Goal: Information Seeking & Learning: Learn about a topic

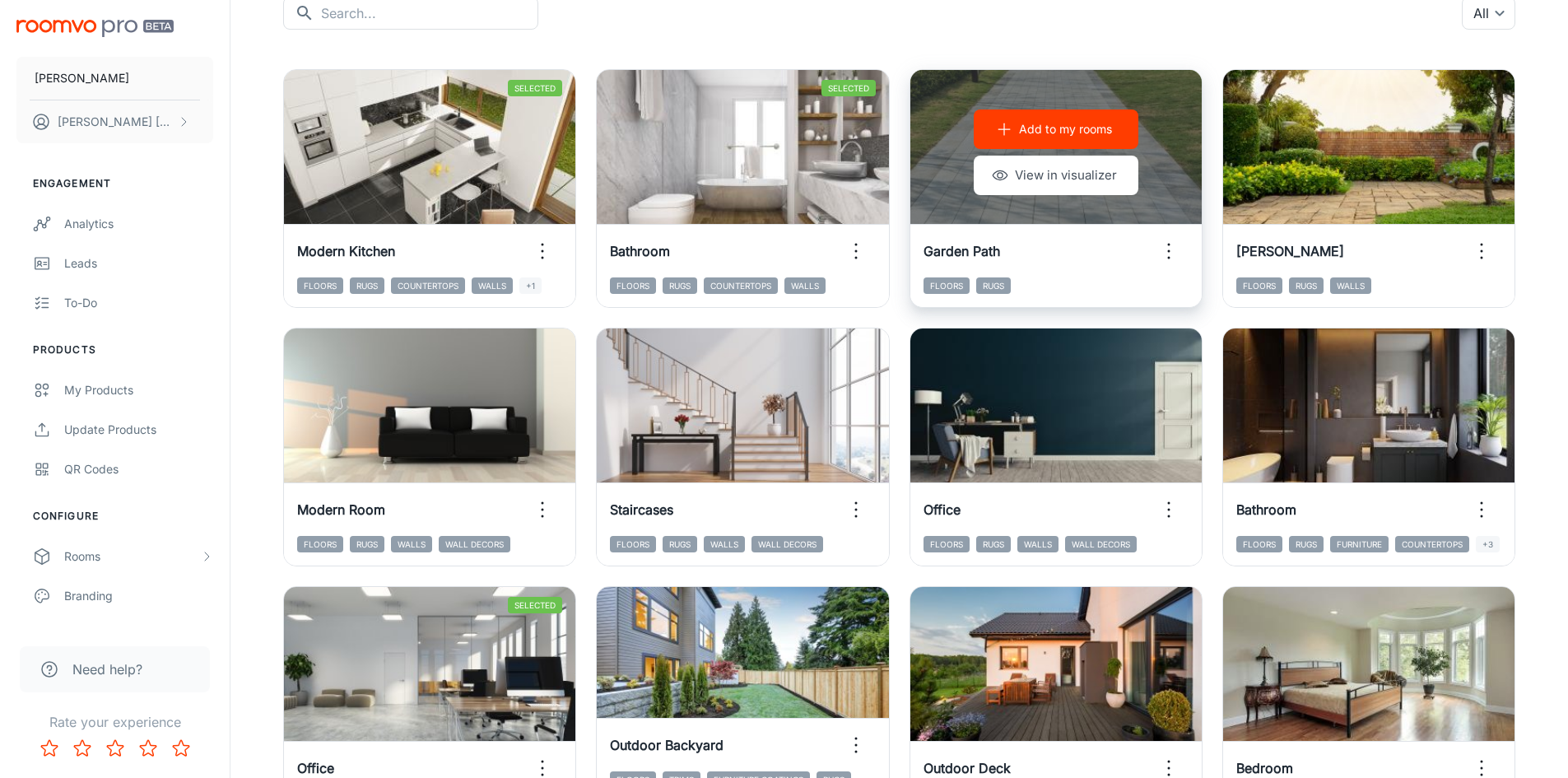
scroll to position [247, 0]
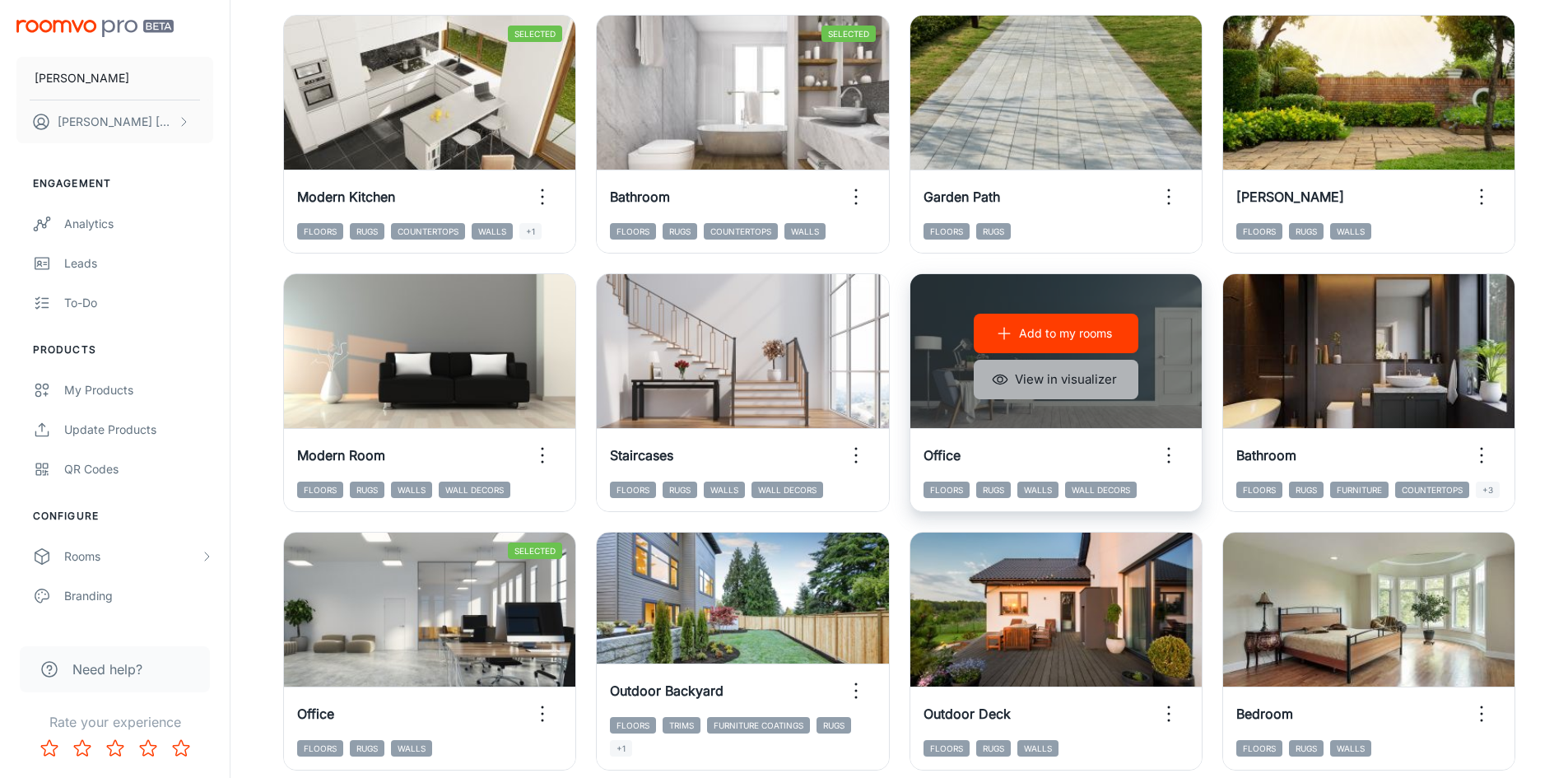
click at [1044, 379] on button "View in visualizer" at bounding box center [1056, 379] width 165 height 40
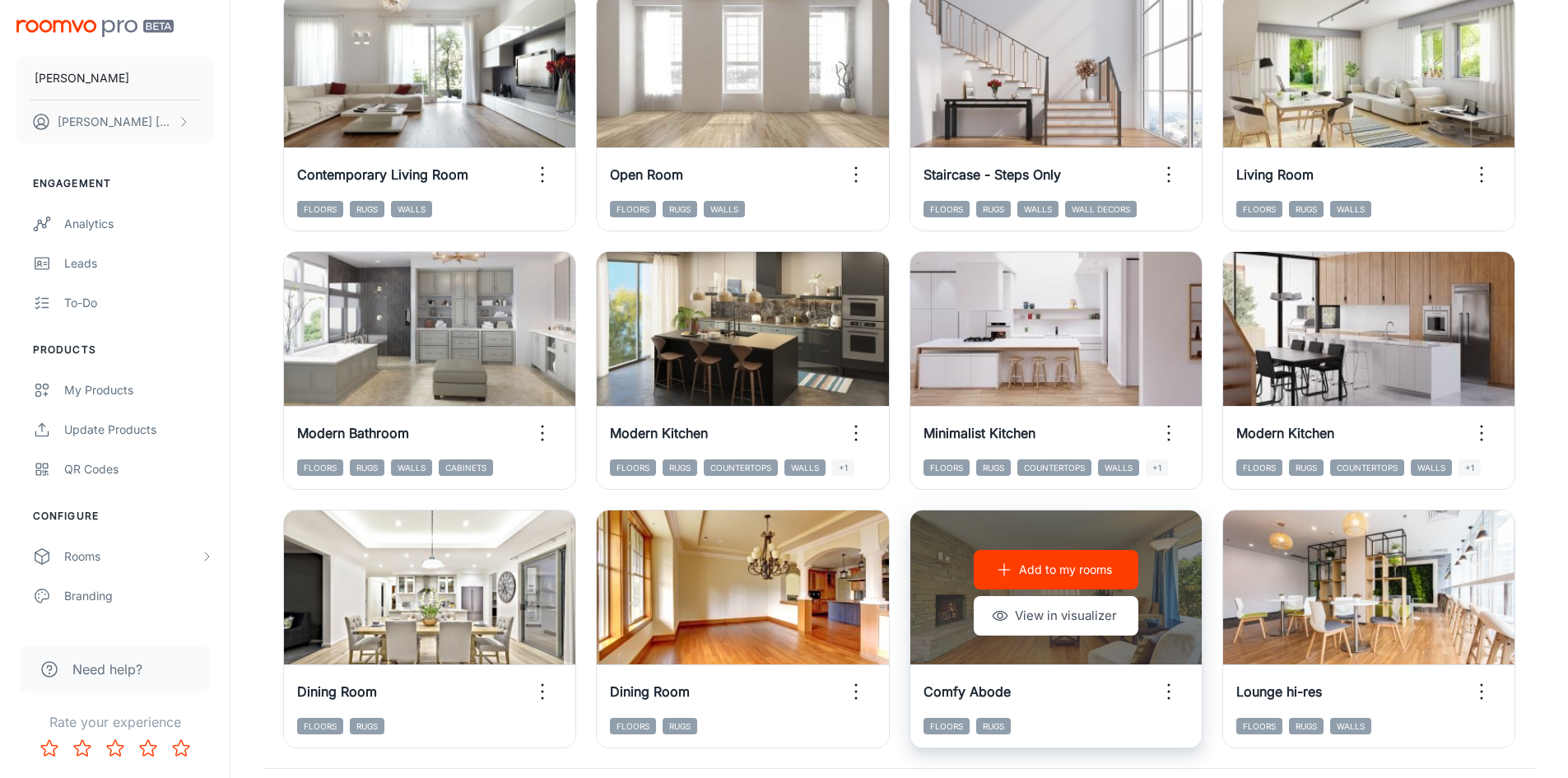
scroll to position [1671, 0]
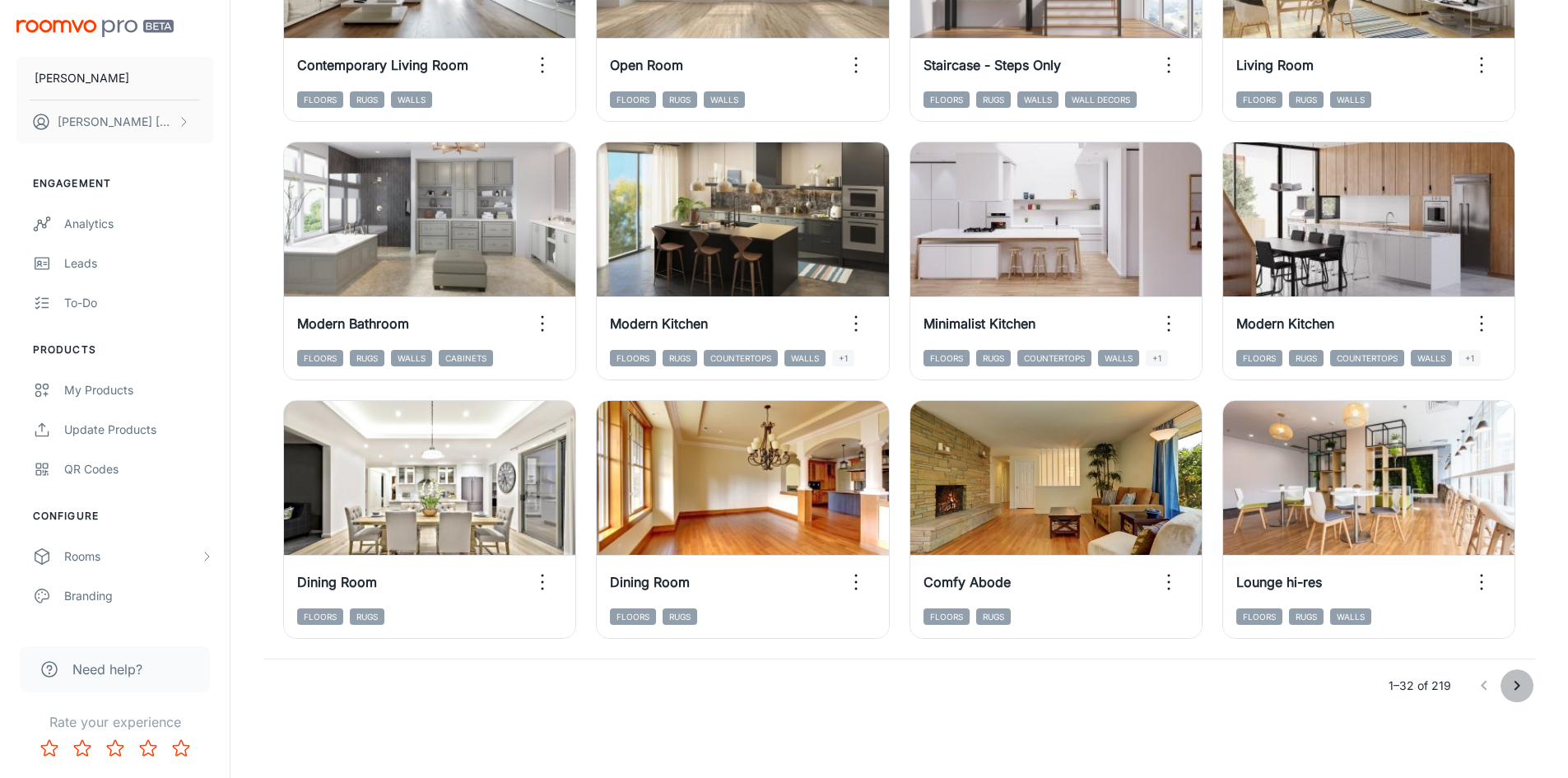
click at [1522, 690] on icon "Go to next page" at bounding box center [1517, 685] width 20 height 19
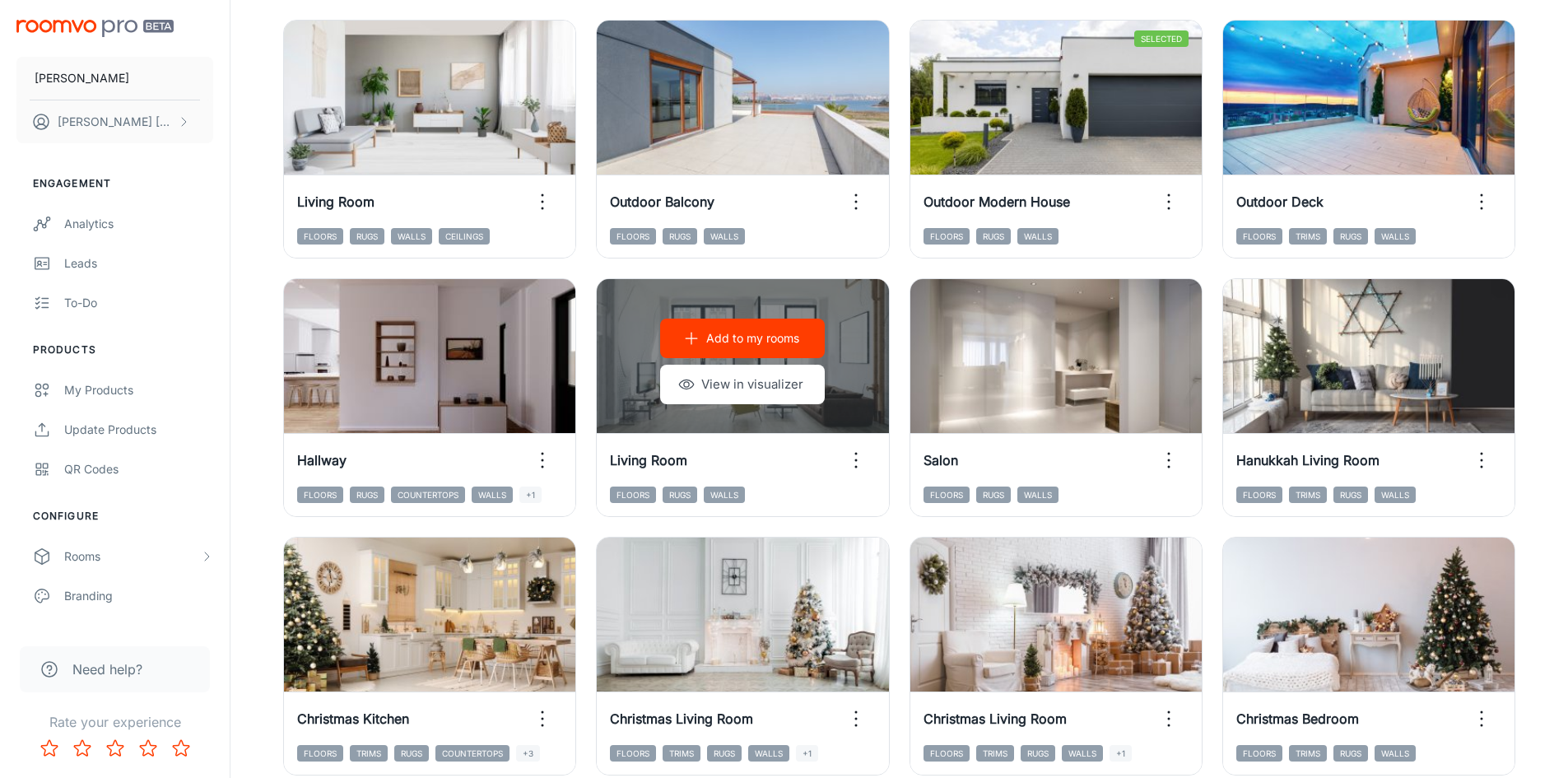
scroll to position [1260, 0]
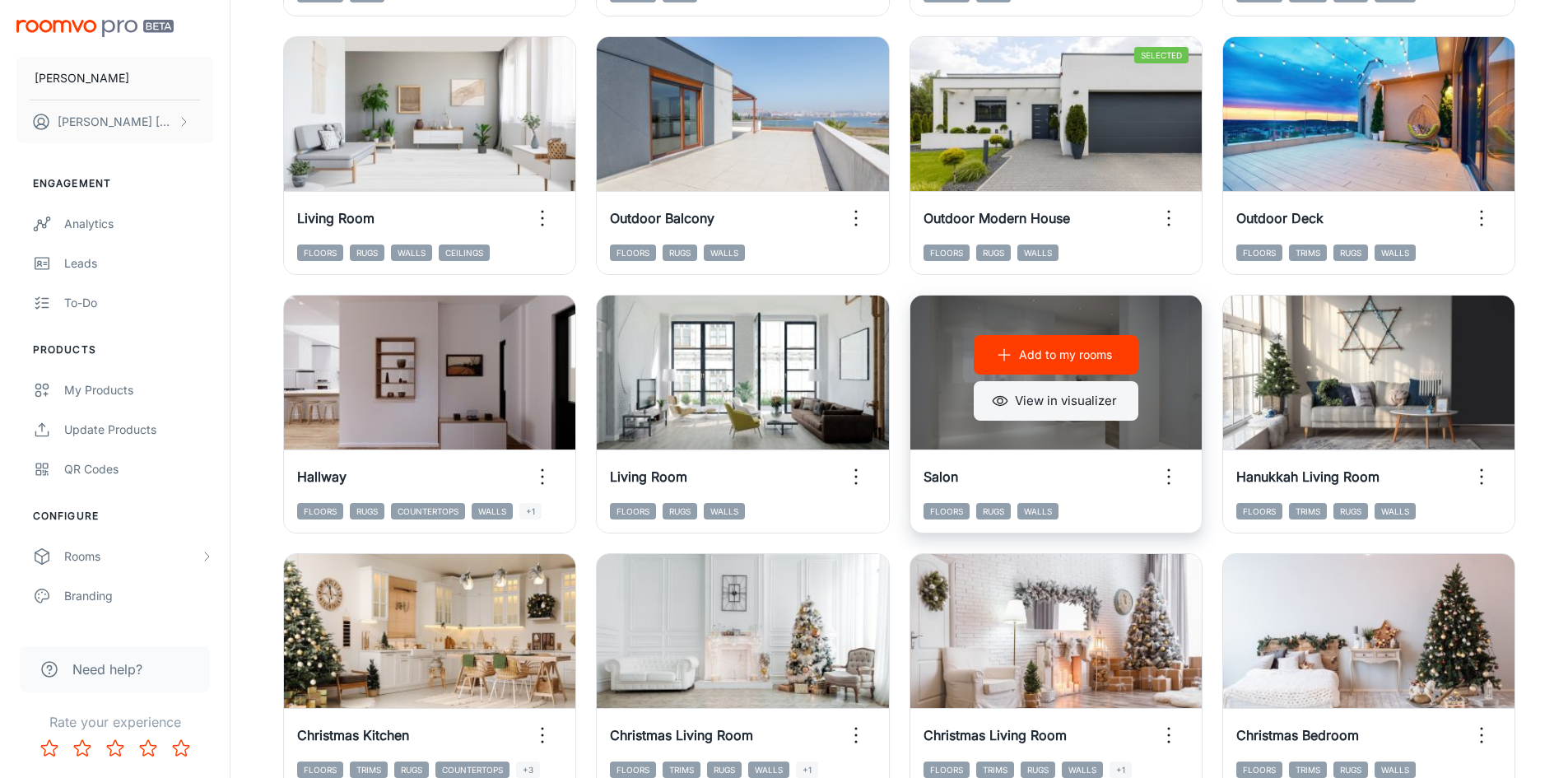
click at [1054, 411] on button "View in visualizer" at bounding box center [1056, 401] width 165 height 40
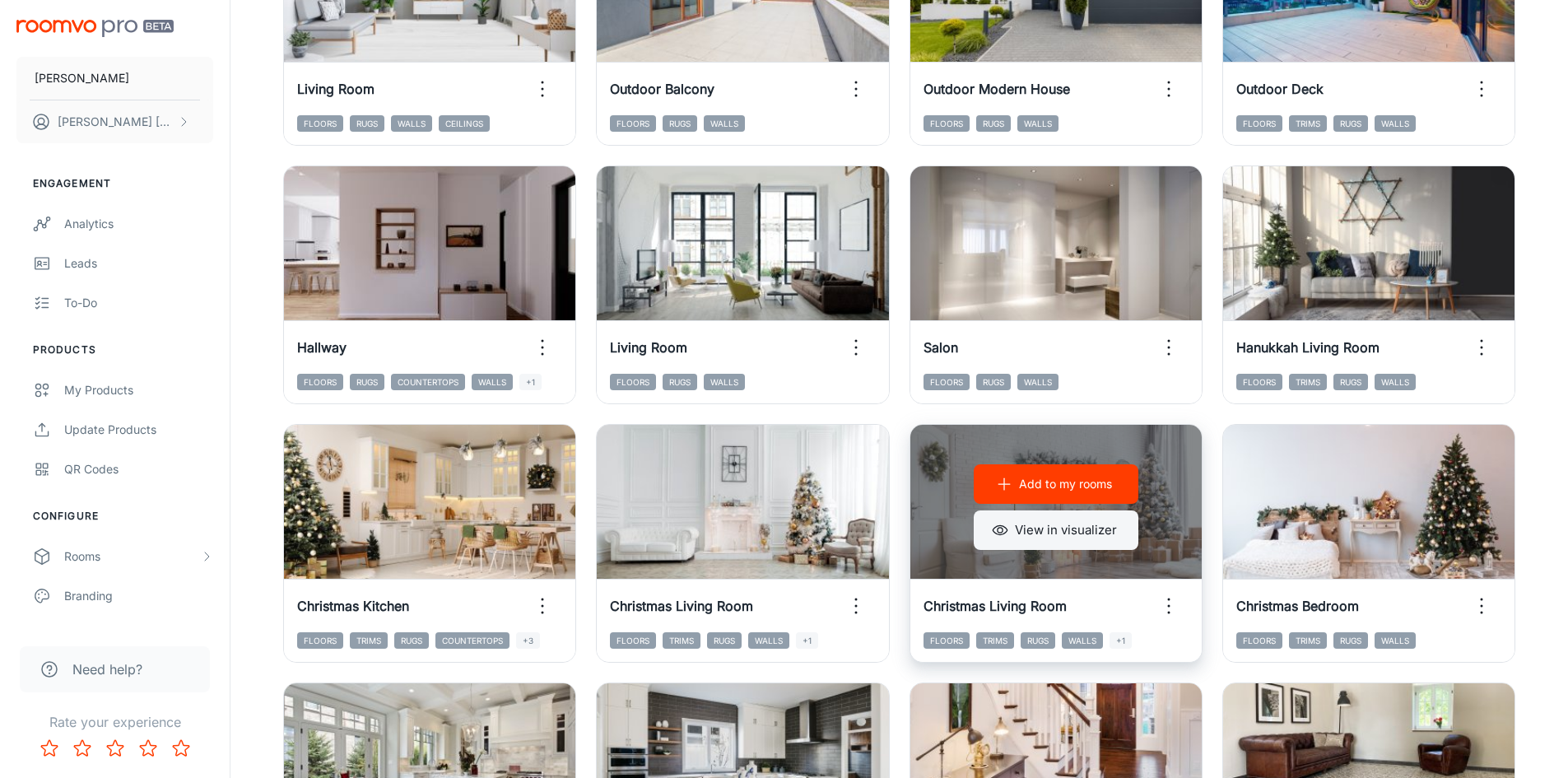
scroll to position [1671, 0]
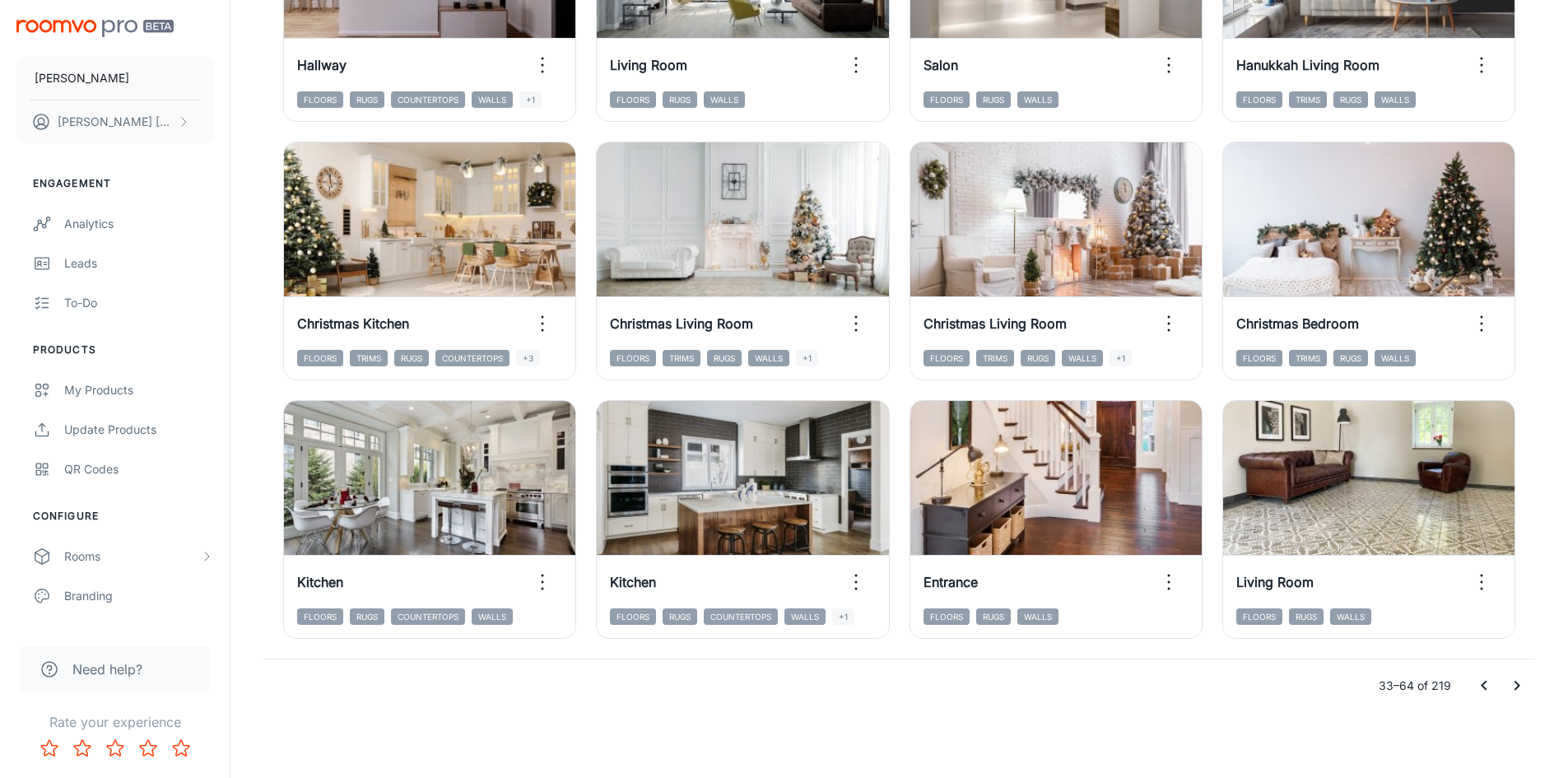
click at [1519, 677] on icon "Go to next page" at bounding box center [1517, 685] width 20 height 19
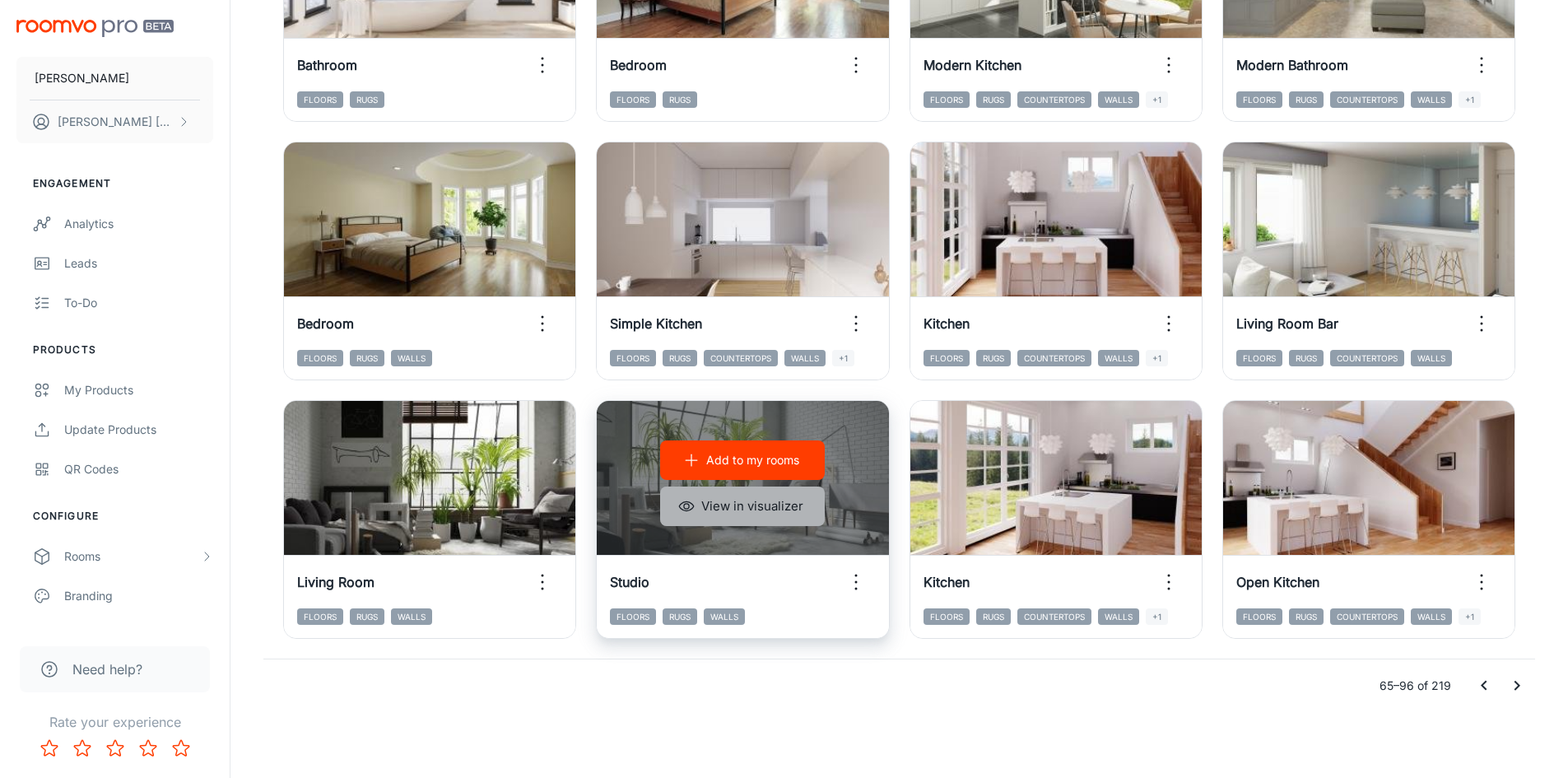
click at [792, 510] on button "View in visualizer" at bounding box center [742, 506] width 165 height 40
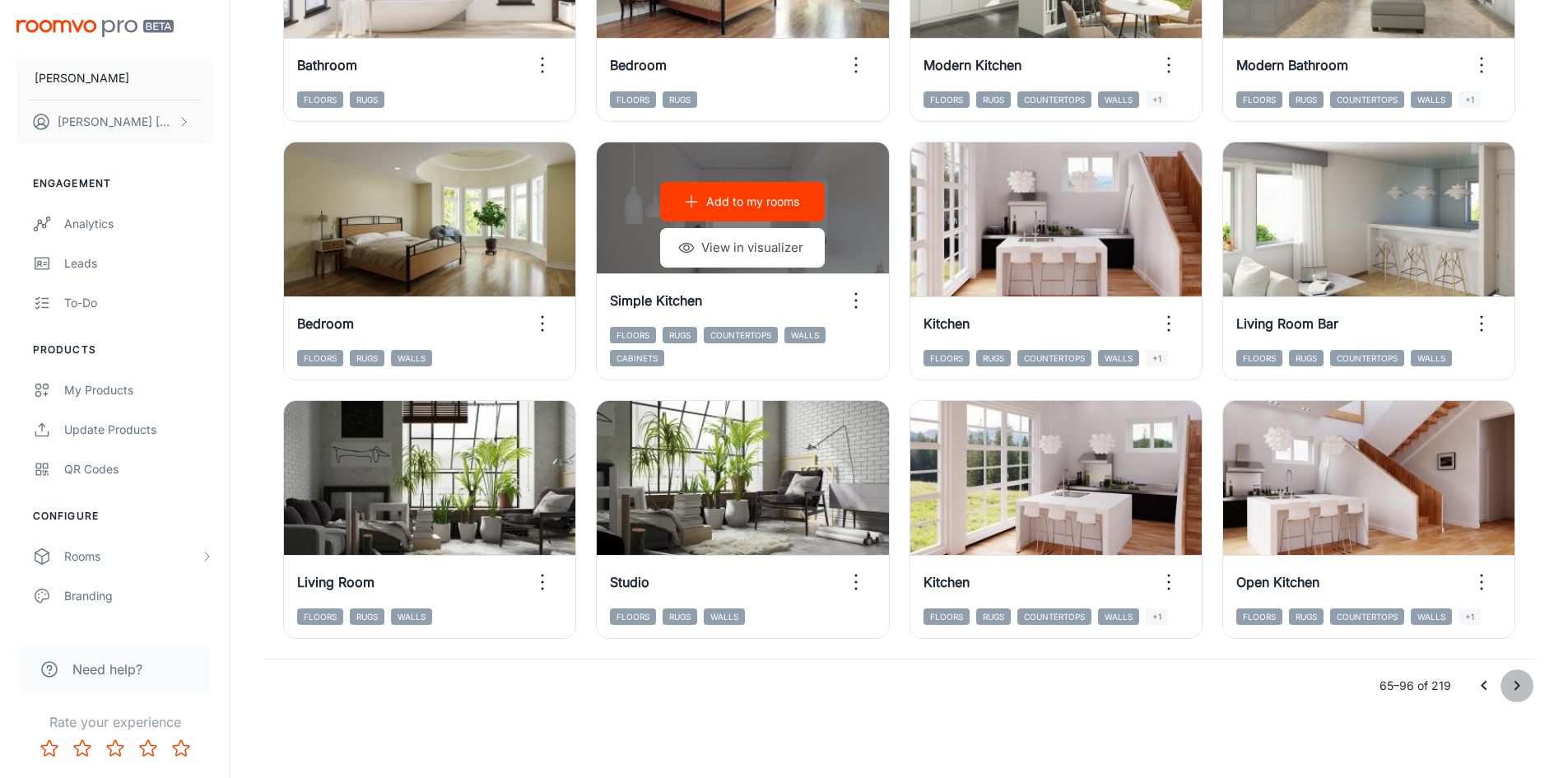
click at [1509, 681] on icon "Go to next page" at bounding box center [1517, 685] width 20 height 19
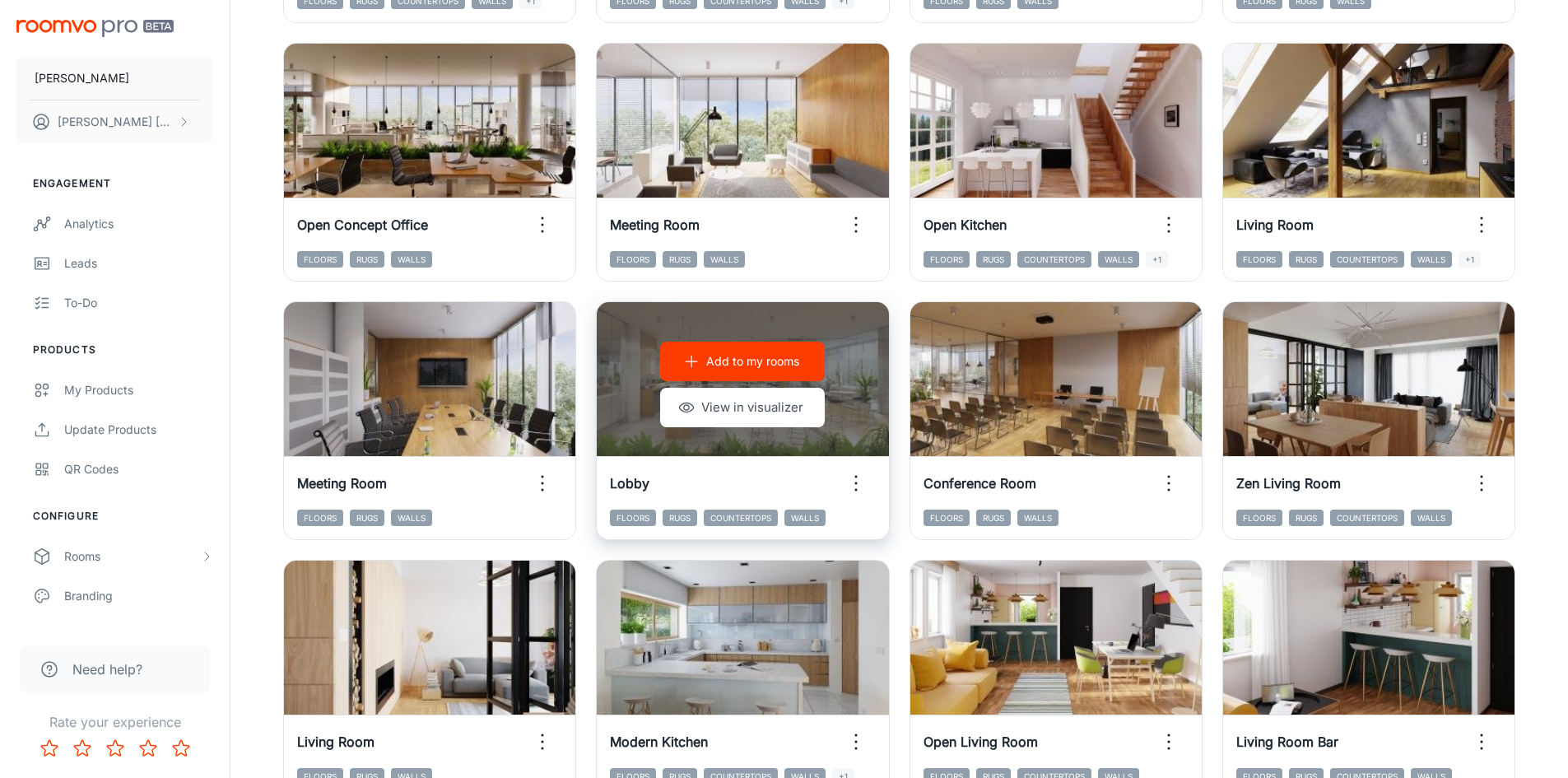
scroll to position [1506, 0]
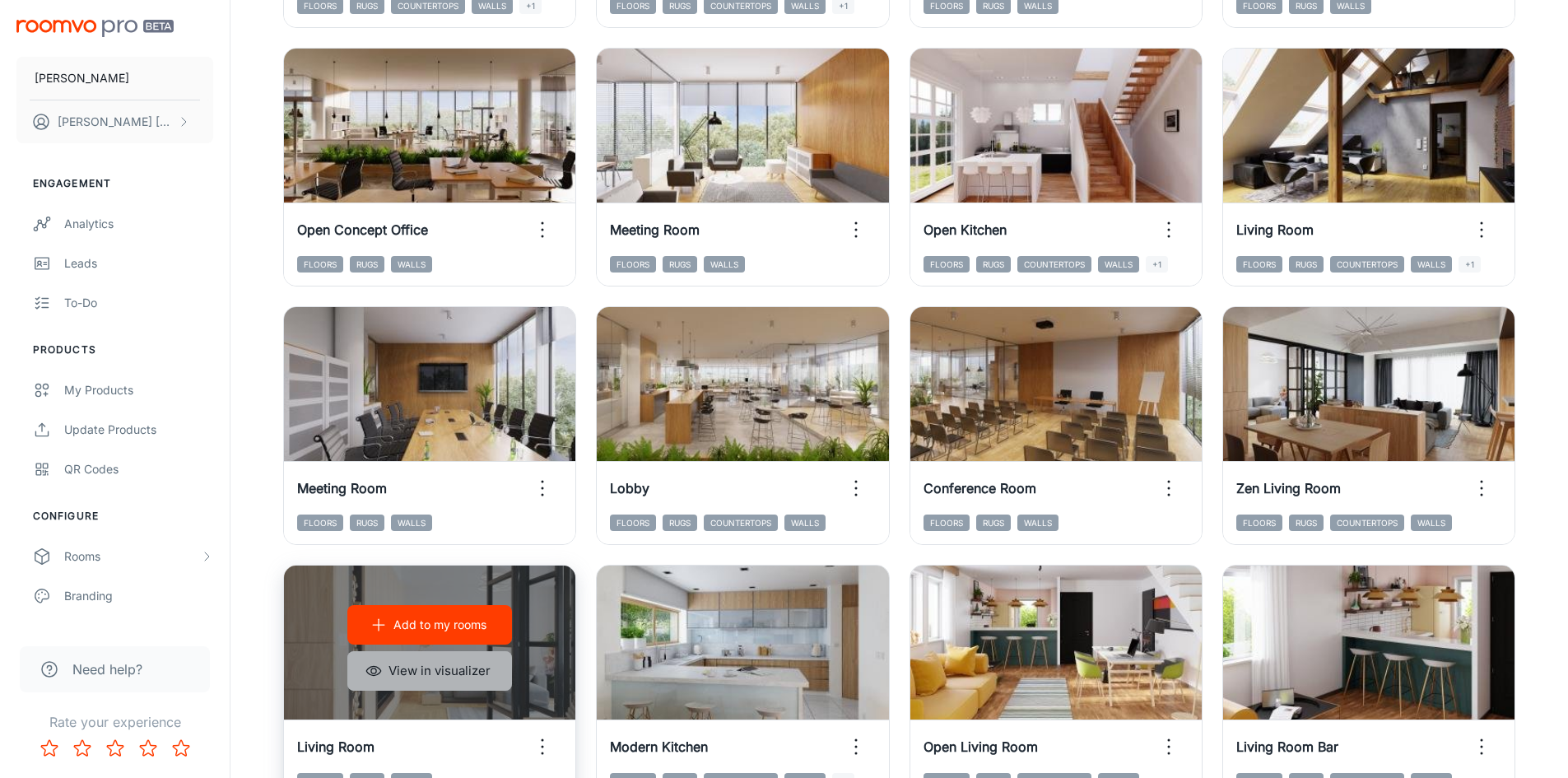
click at [459, 669] on button "View in visualizer" at bounding box center [429, 671] width 165 height 40
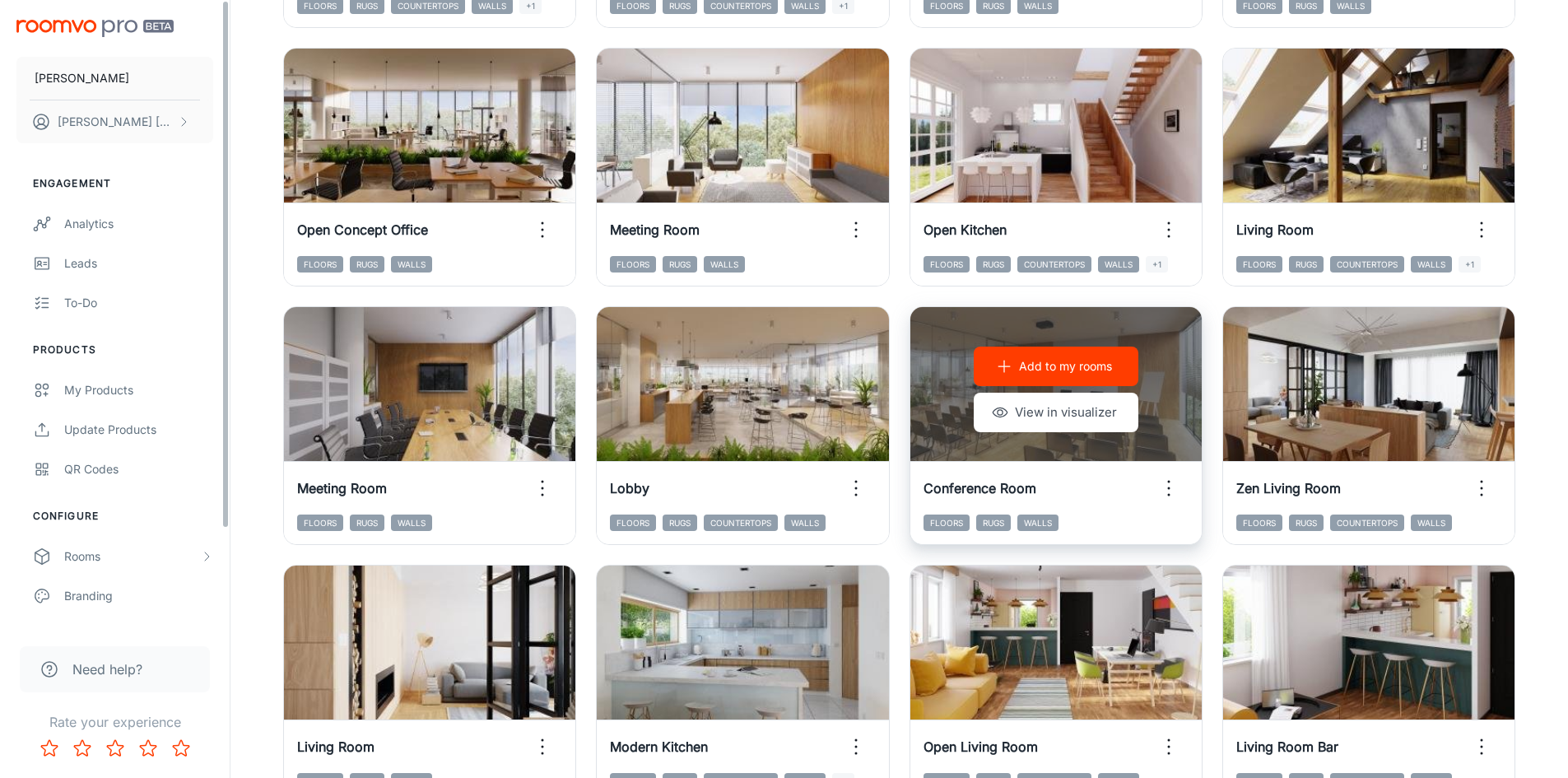
scroll to position [1671, 0]
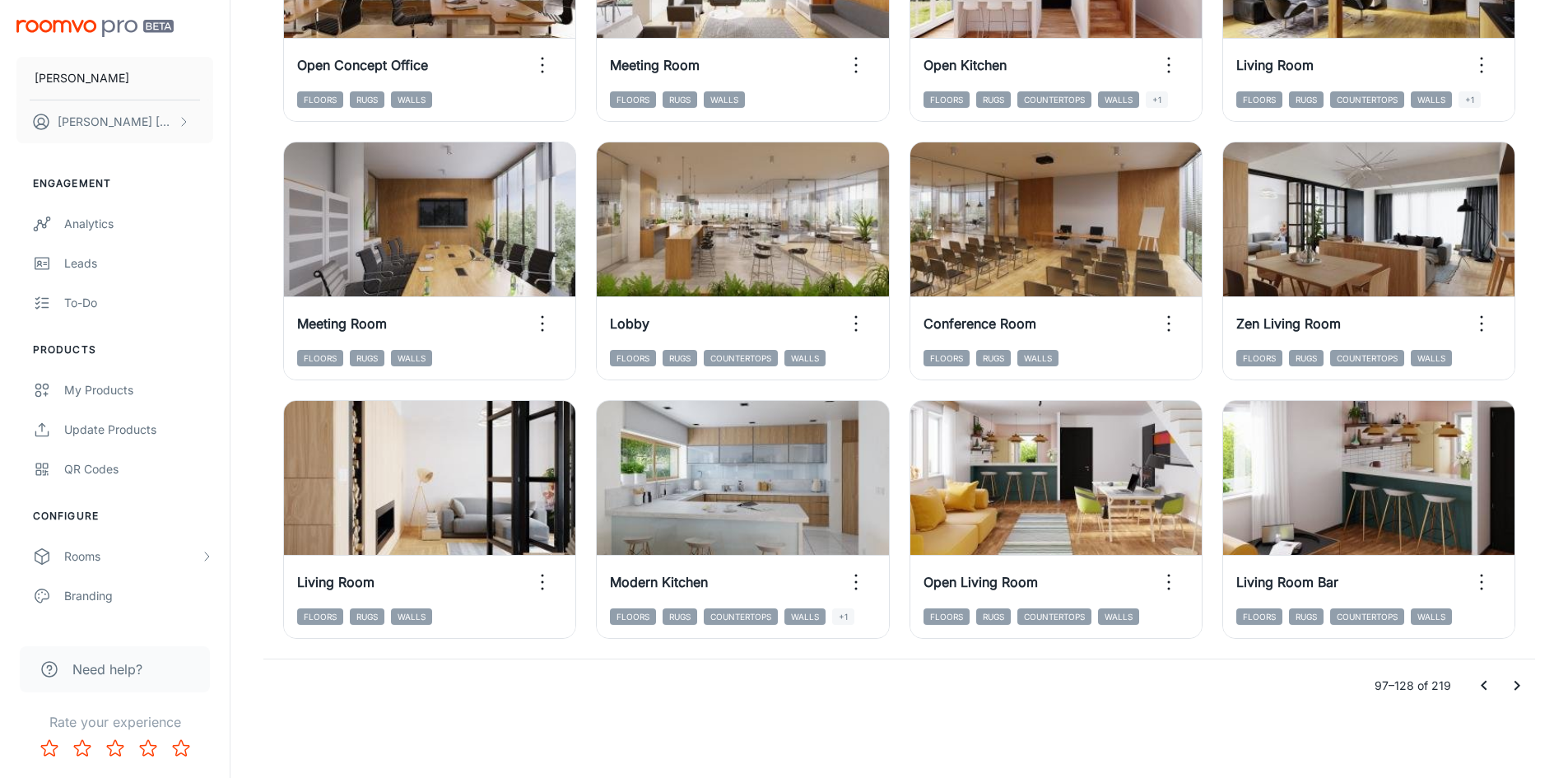
click at [1518, 689] on icon "Go to next page" at bounding box center [1517, 685] width 20 height 19
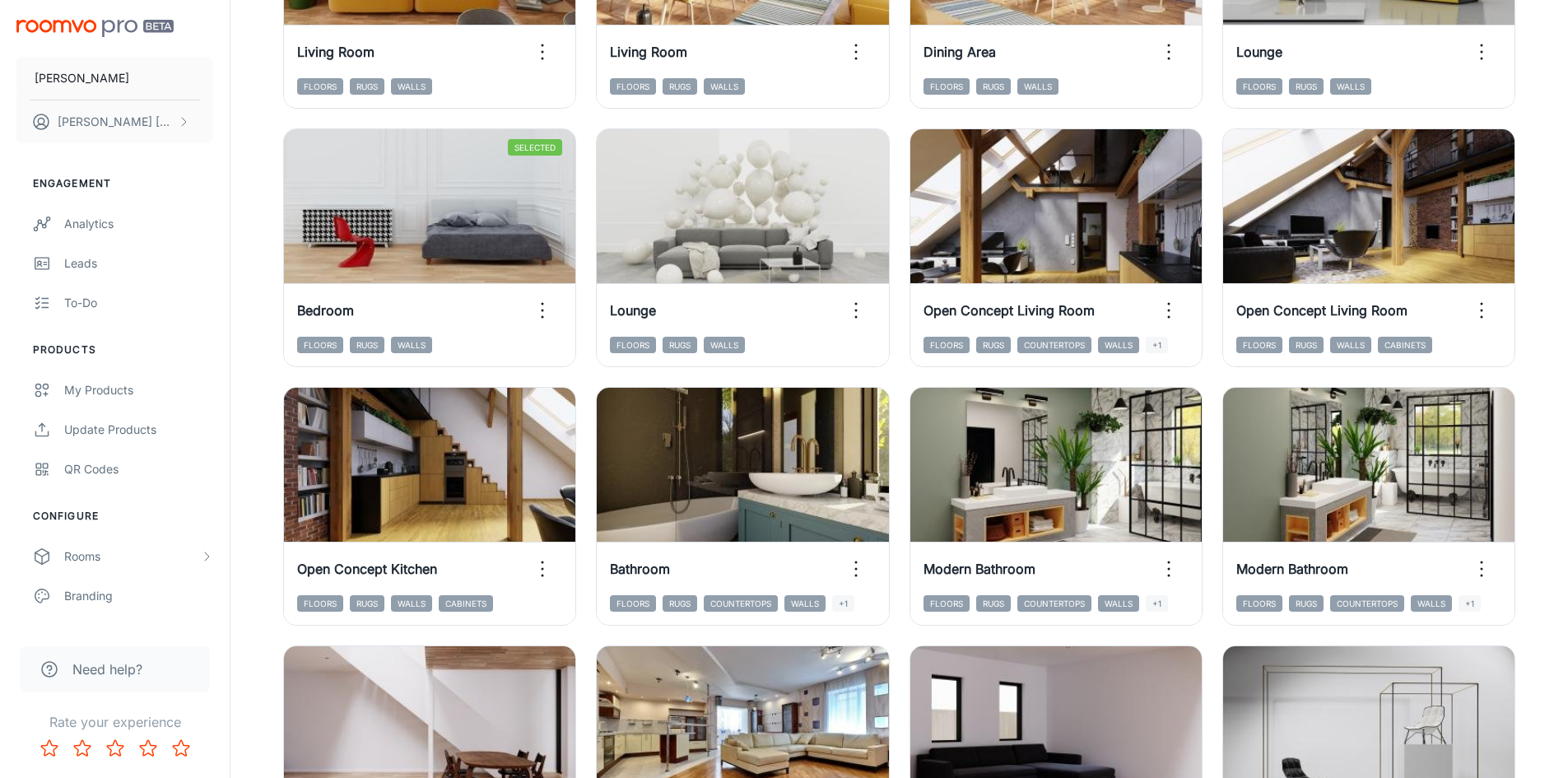
scroll to position [601, 0]
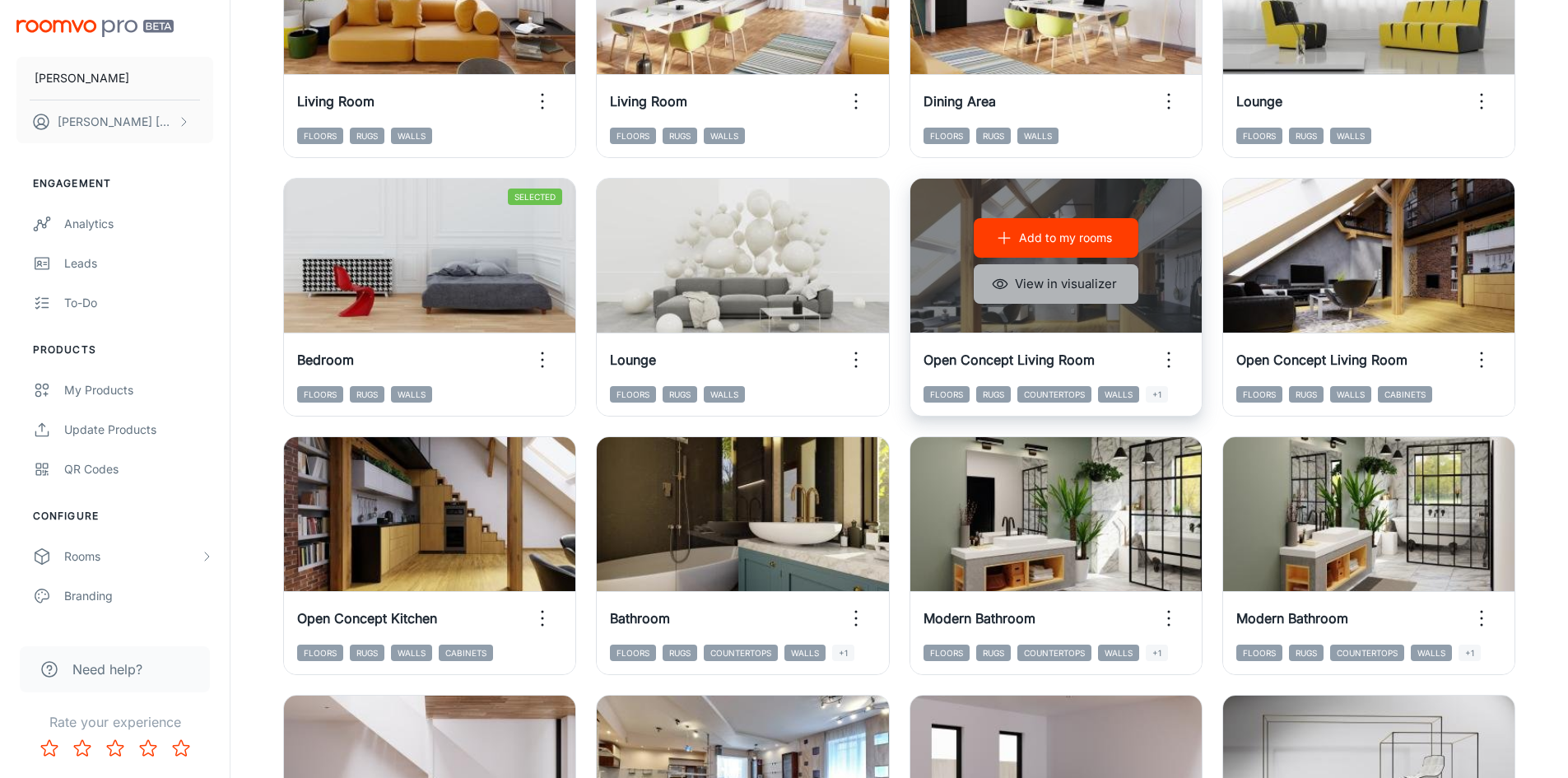
click at [1034, 283] on button "View in visualizer" at bounding box center [1056, 284] width 165 height 40
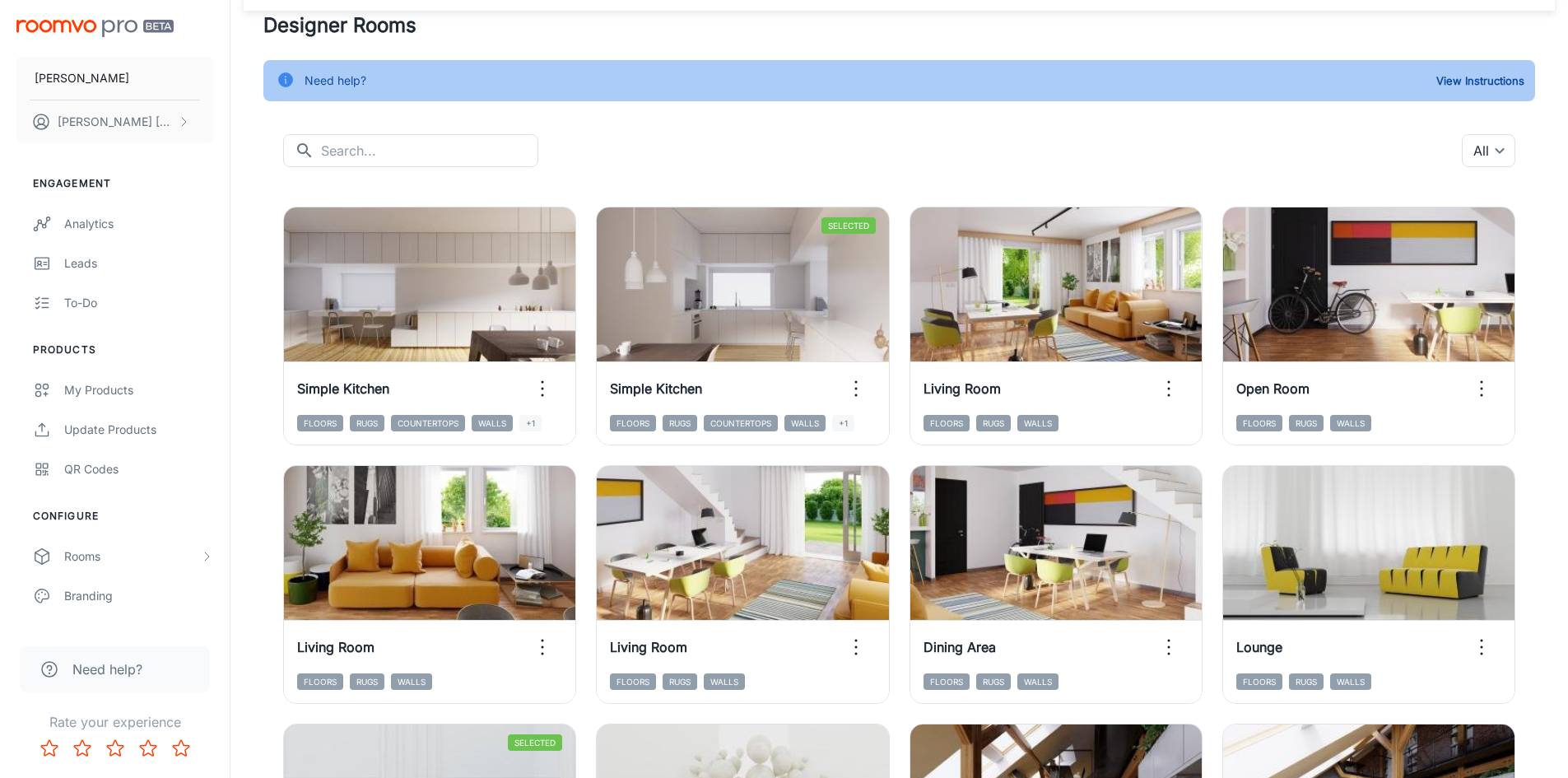
scroll to position [24, 0]
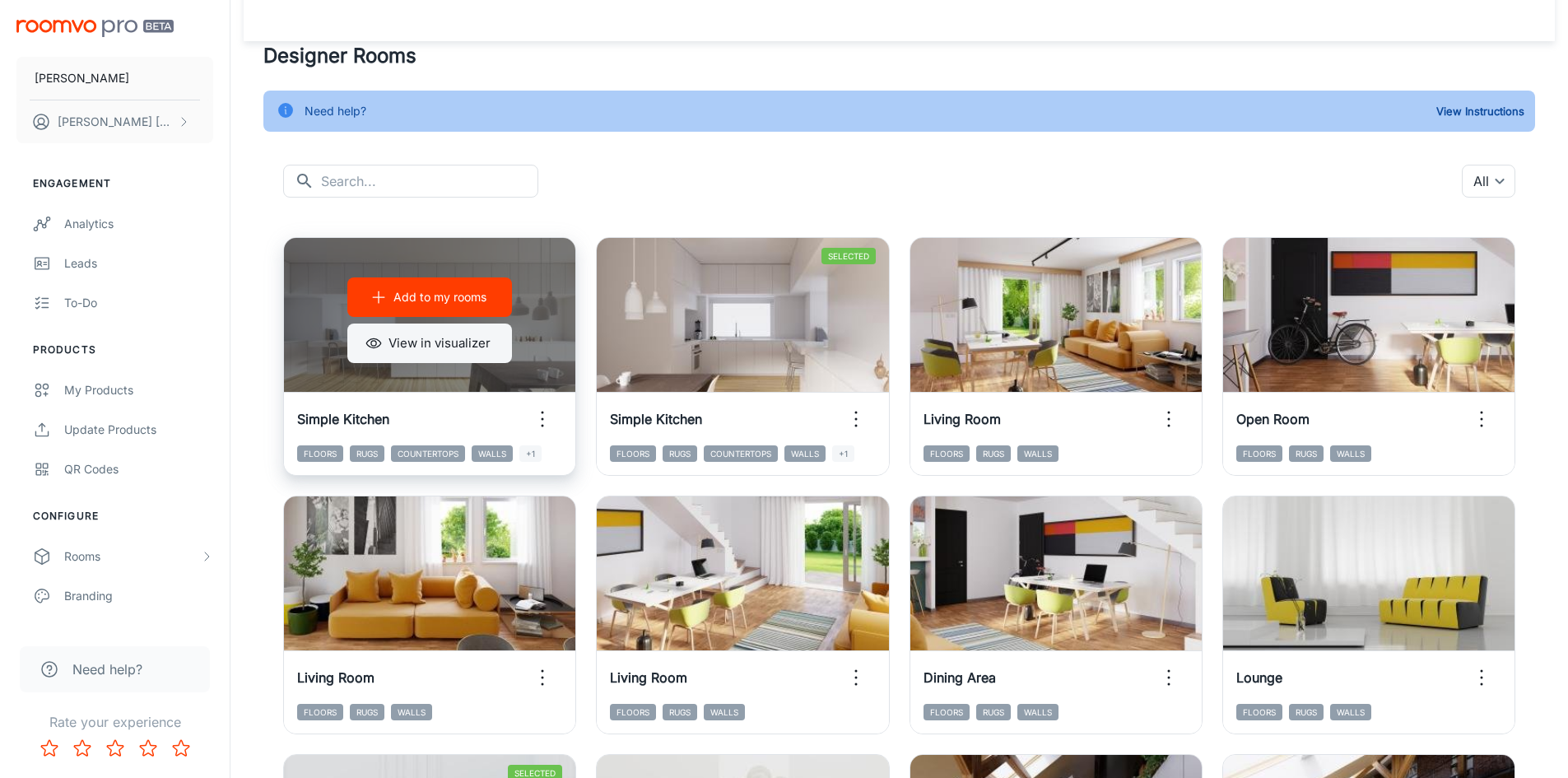
click at [446, 338] on button "View in visualizer" at bounding box center [429, 343] width 165 height 40
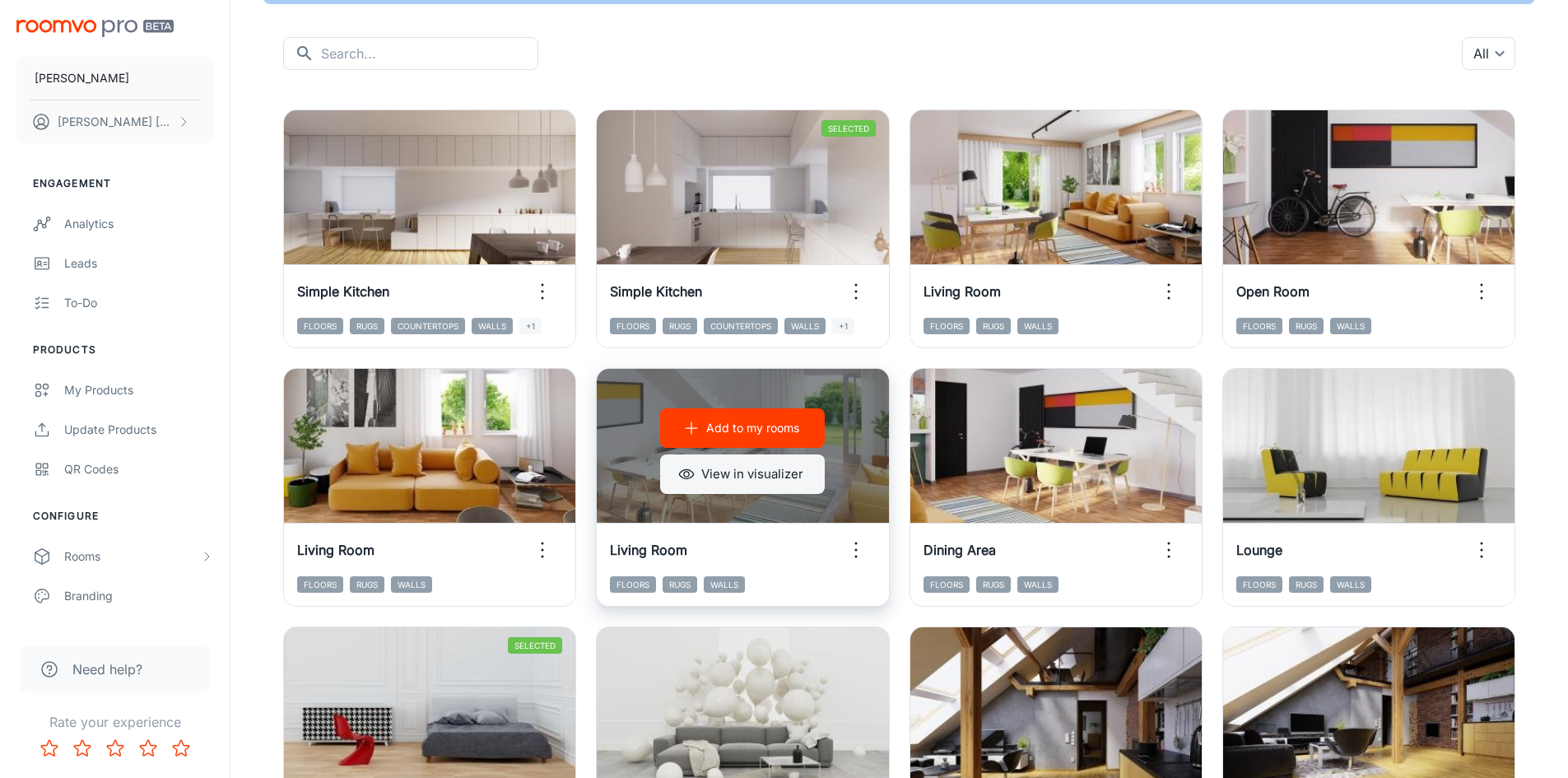
scroll to position [0, 0]
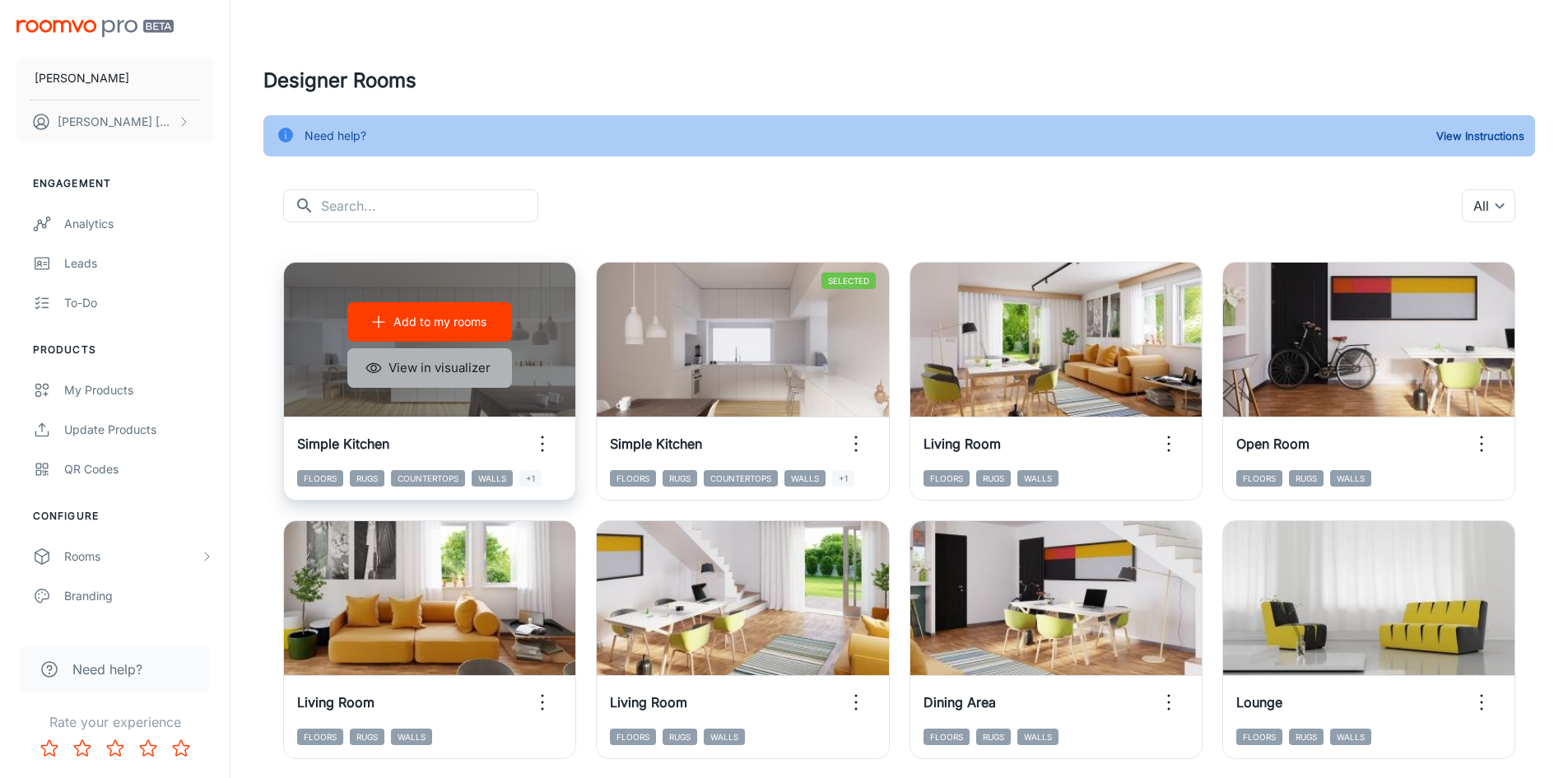
click at [472, 357] on button "View in visualizer" at bounding box center [429, 368] width 165 height 40
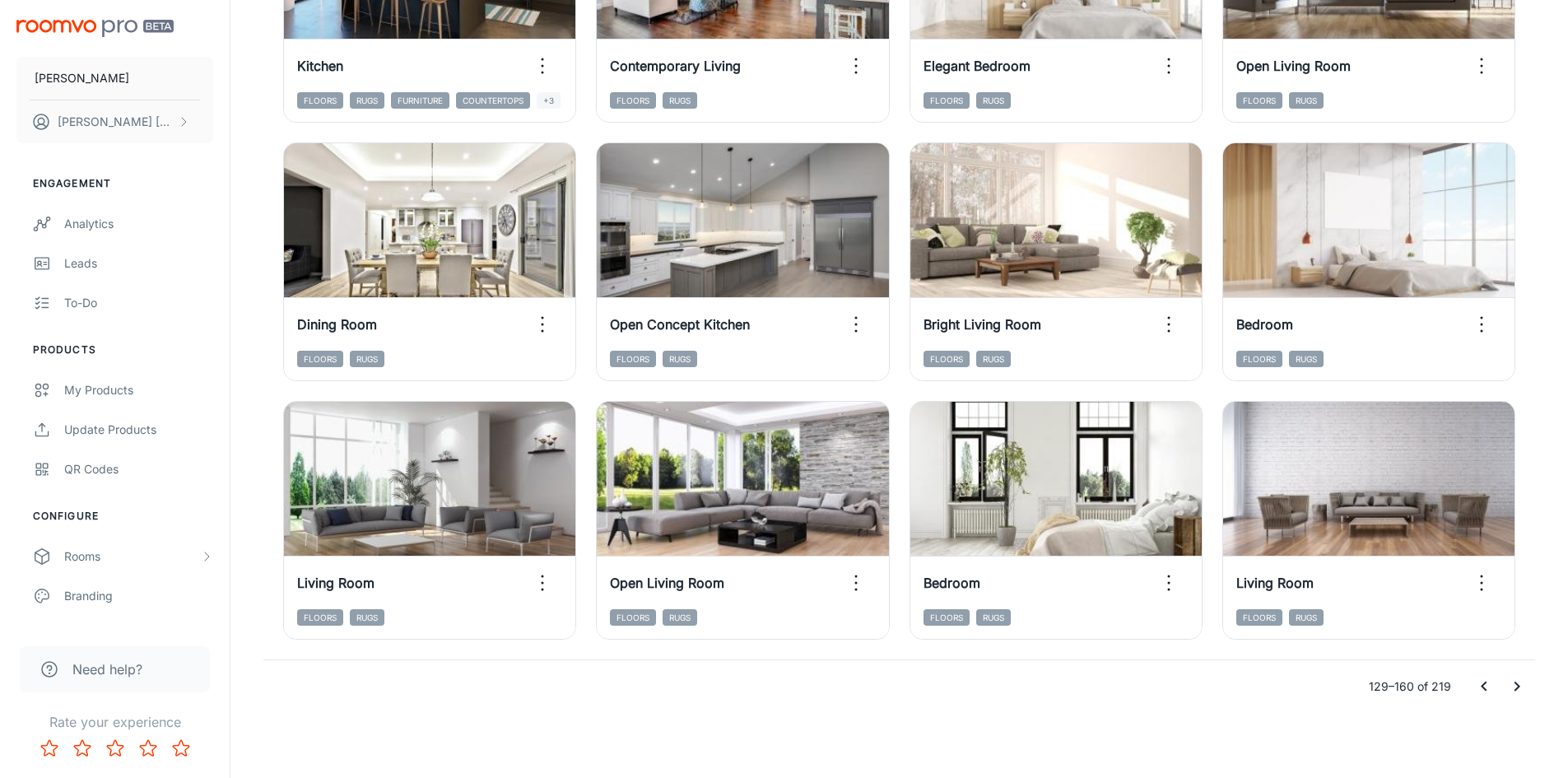
scroll to position [1671, 0]
click at [1522, 693] on icon "Go to next page" at bounding box center [1517, 685] width 20 height 19
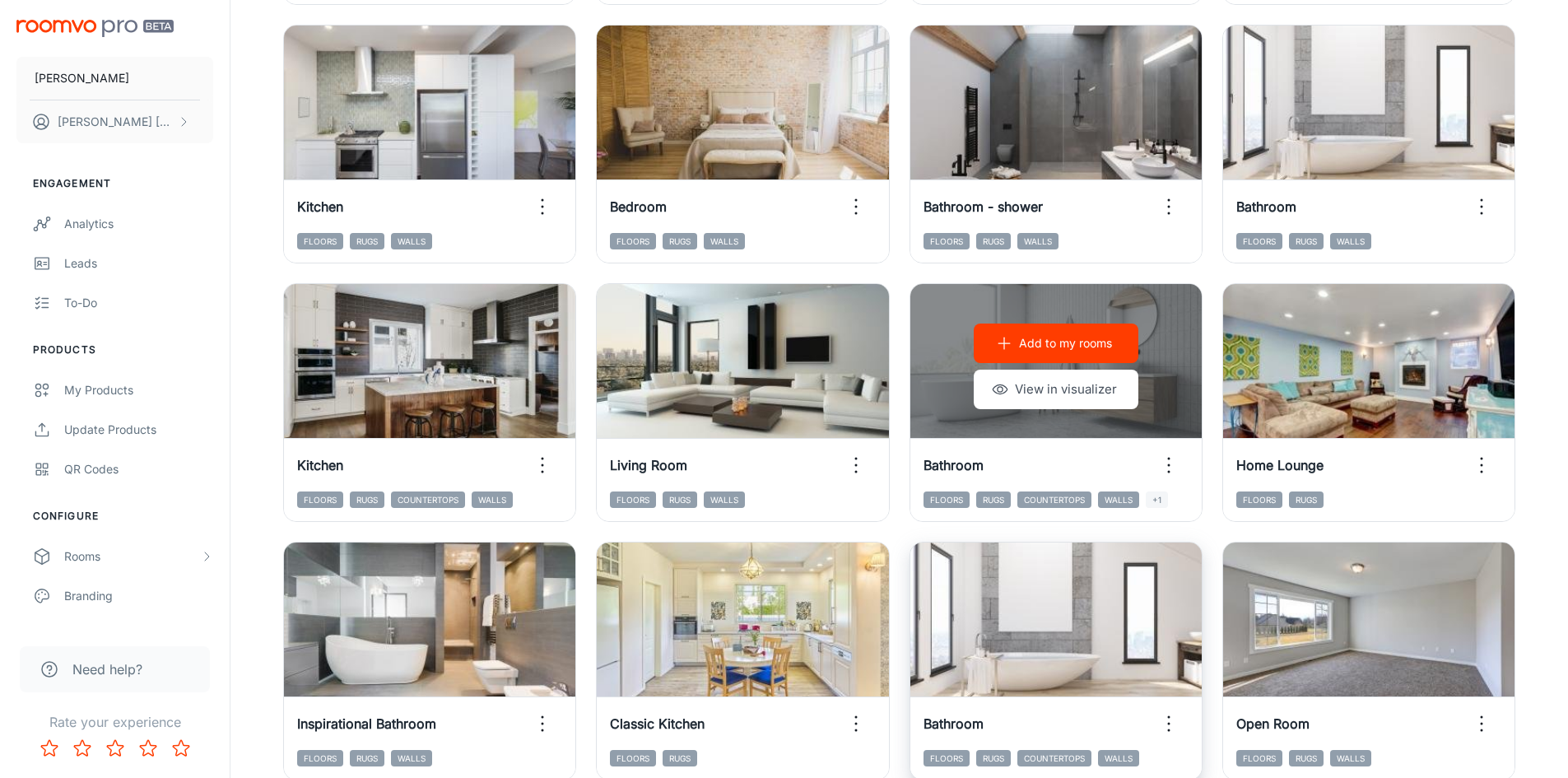
scroll to position [765, 0]
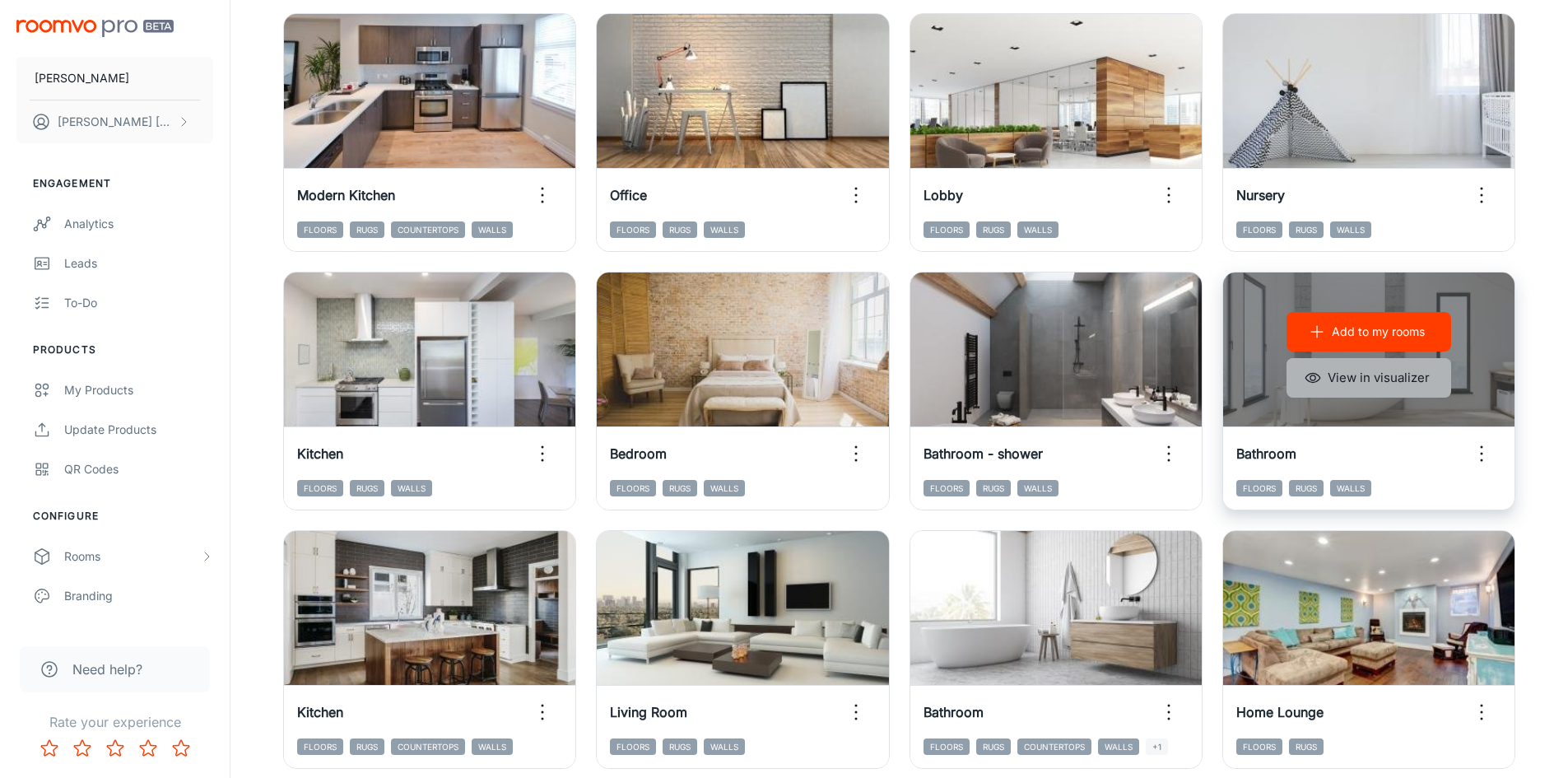
click at [1415, 382] on button "View in visualizer" at bounding box center [1369, 377] width 165 height 40
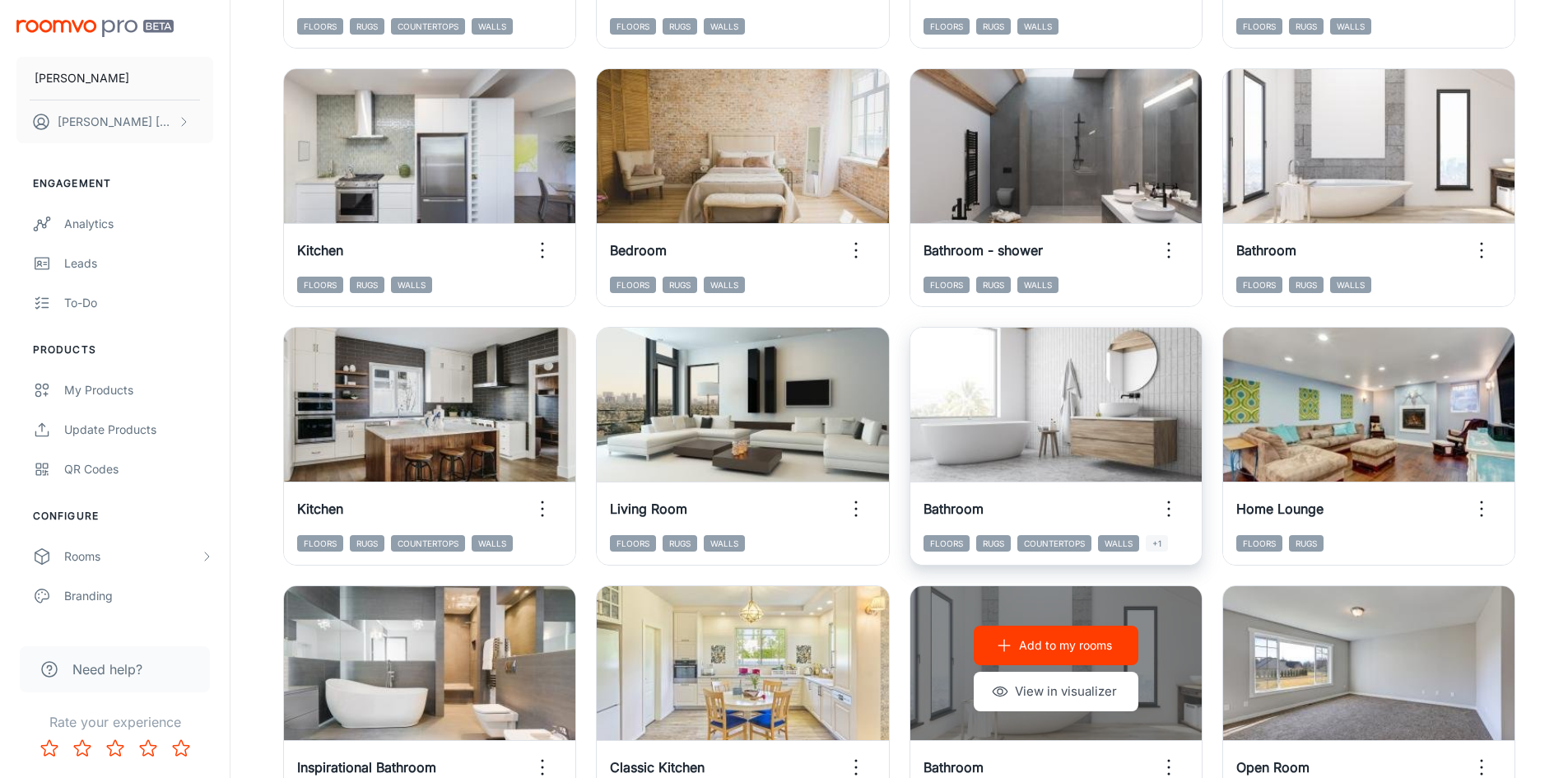
scroll to position [1012, 0]
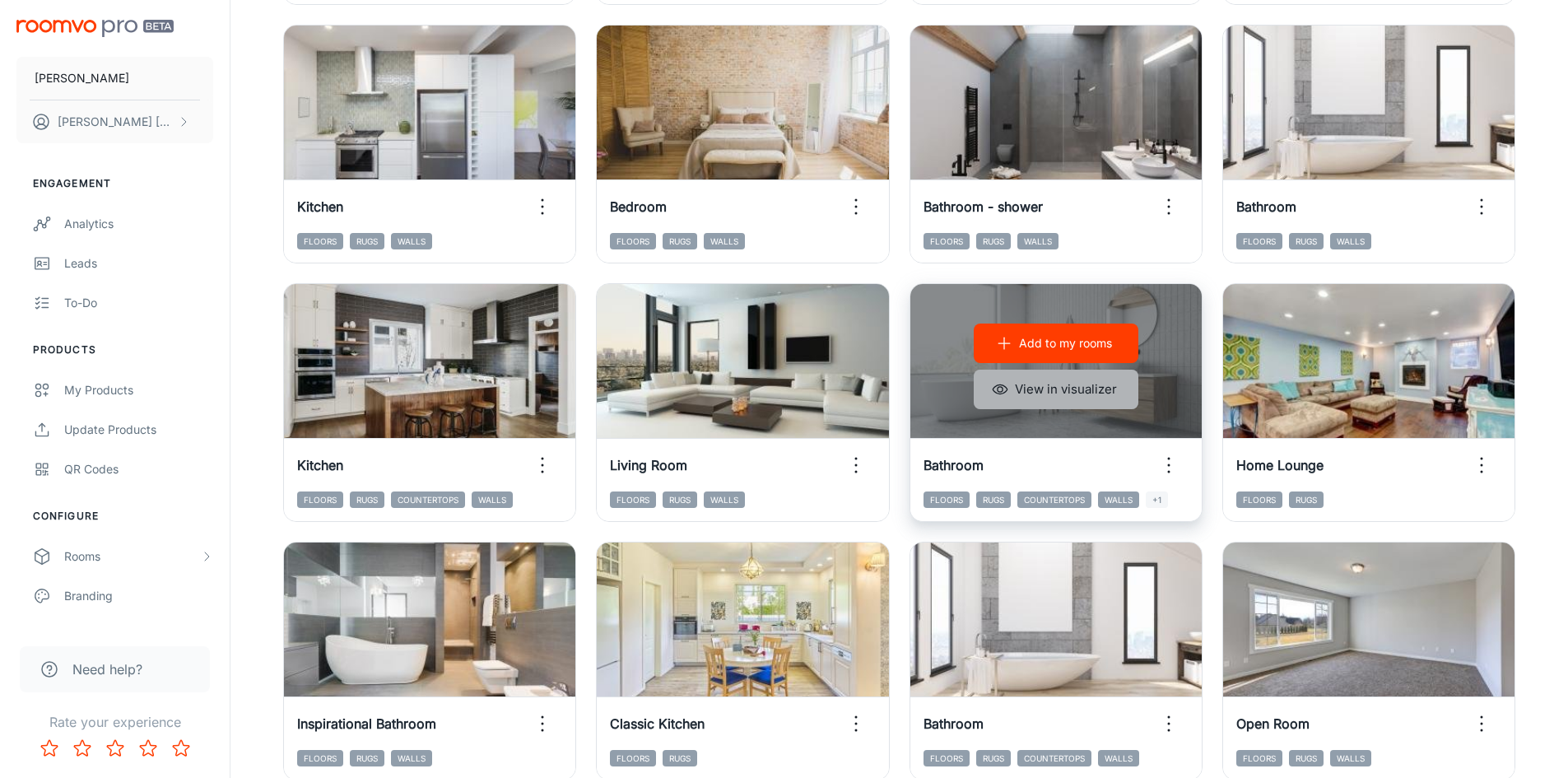
click at [1113, 395] on button "View in visualizer" at bounding box center [1056, 389] width 165 height 40
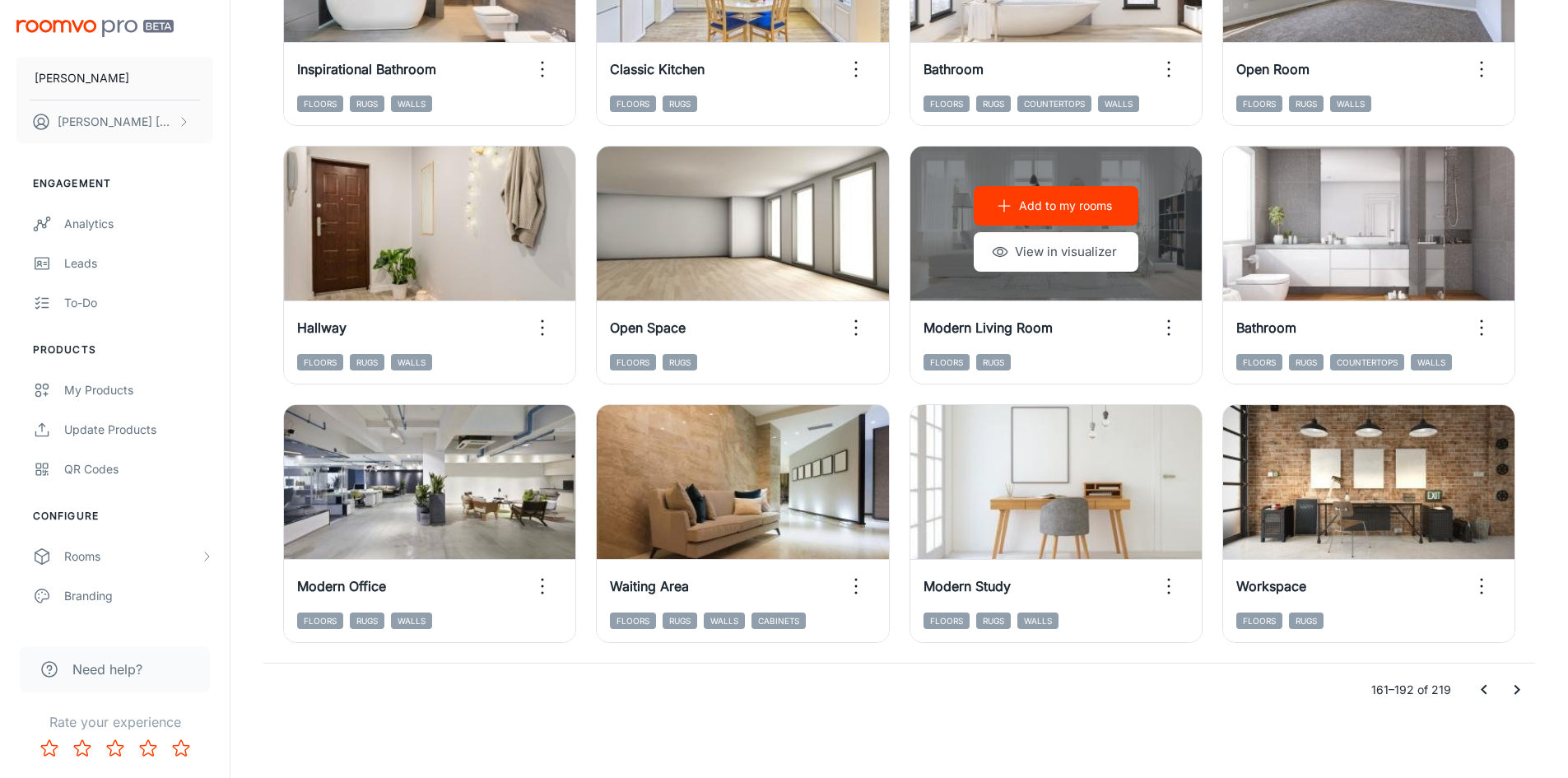
scroll to position [1671, 0]
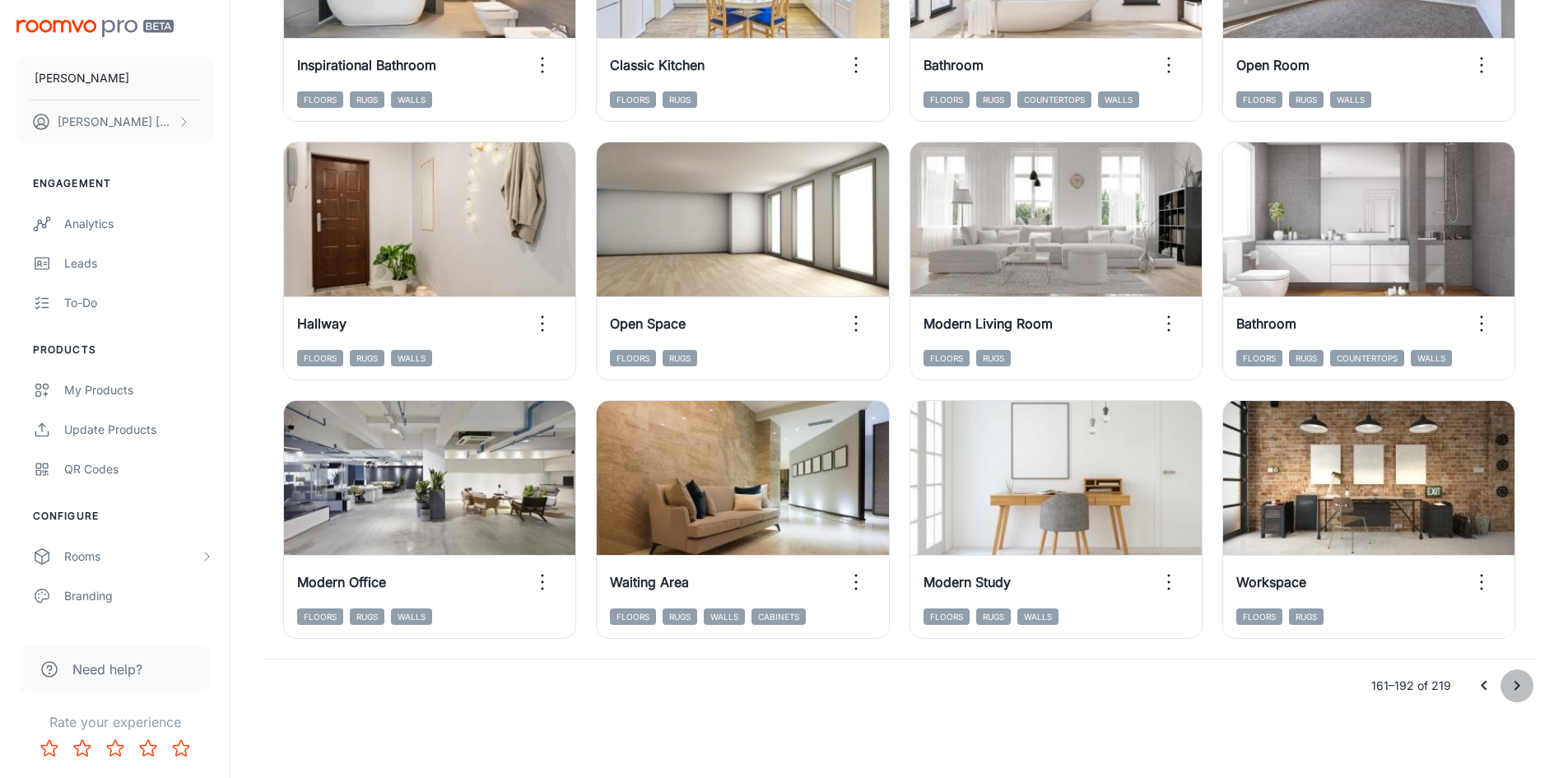
click at [1516, 689] on icon "Go to next page" at bounding box center [1517, 685] width 6 height 10
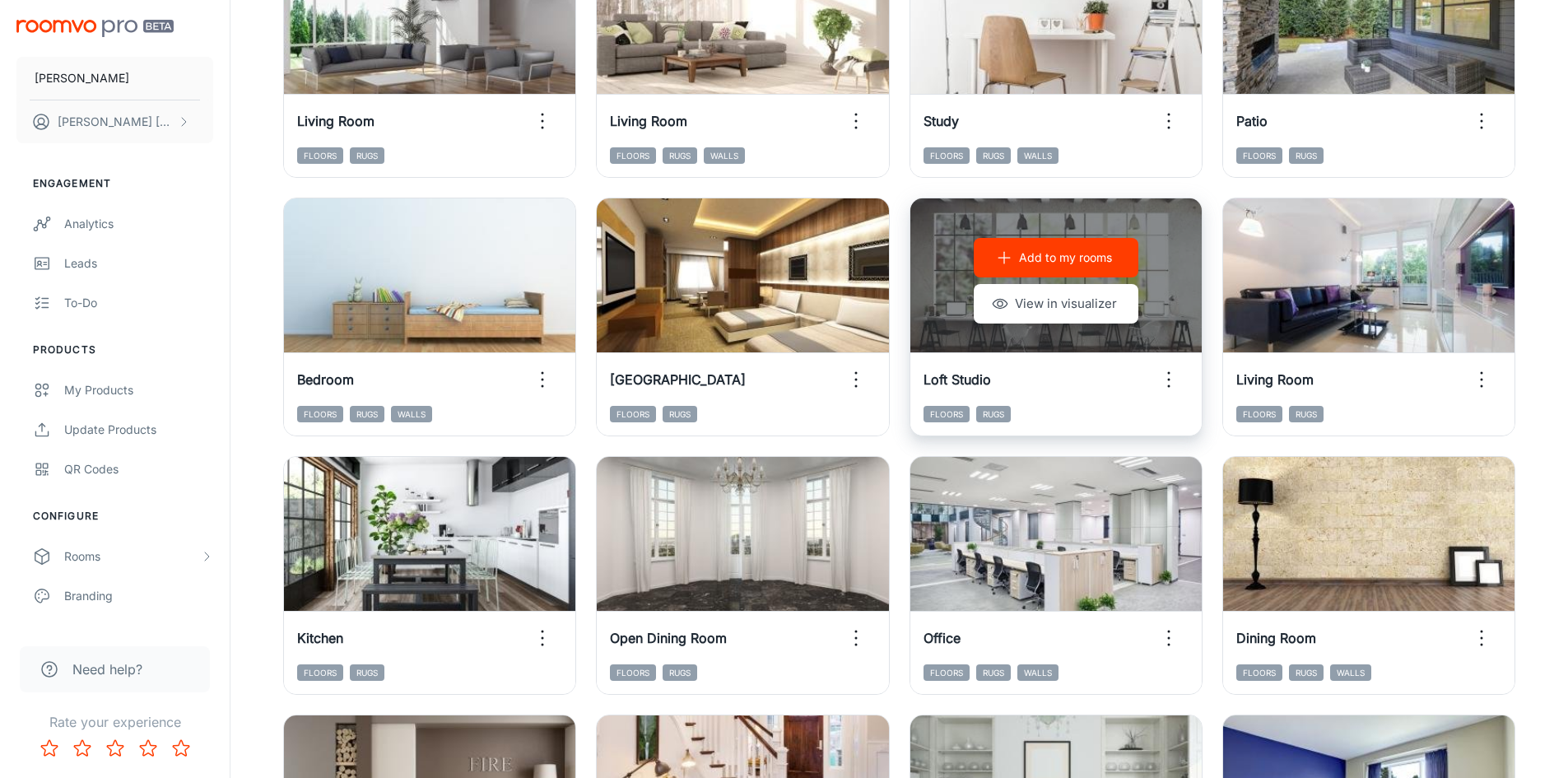
scroll to position [425, 0]
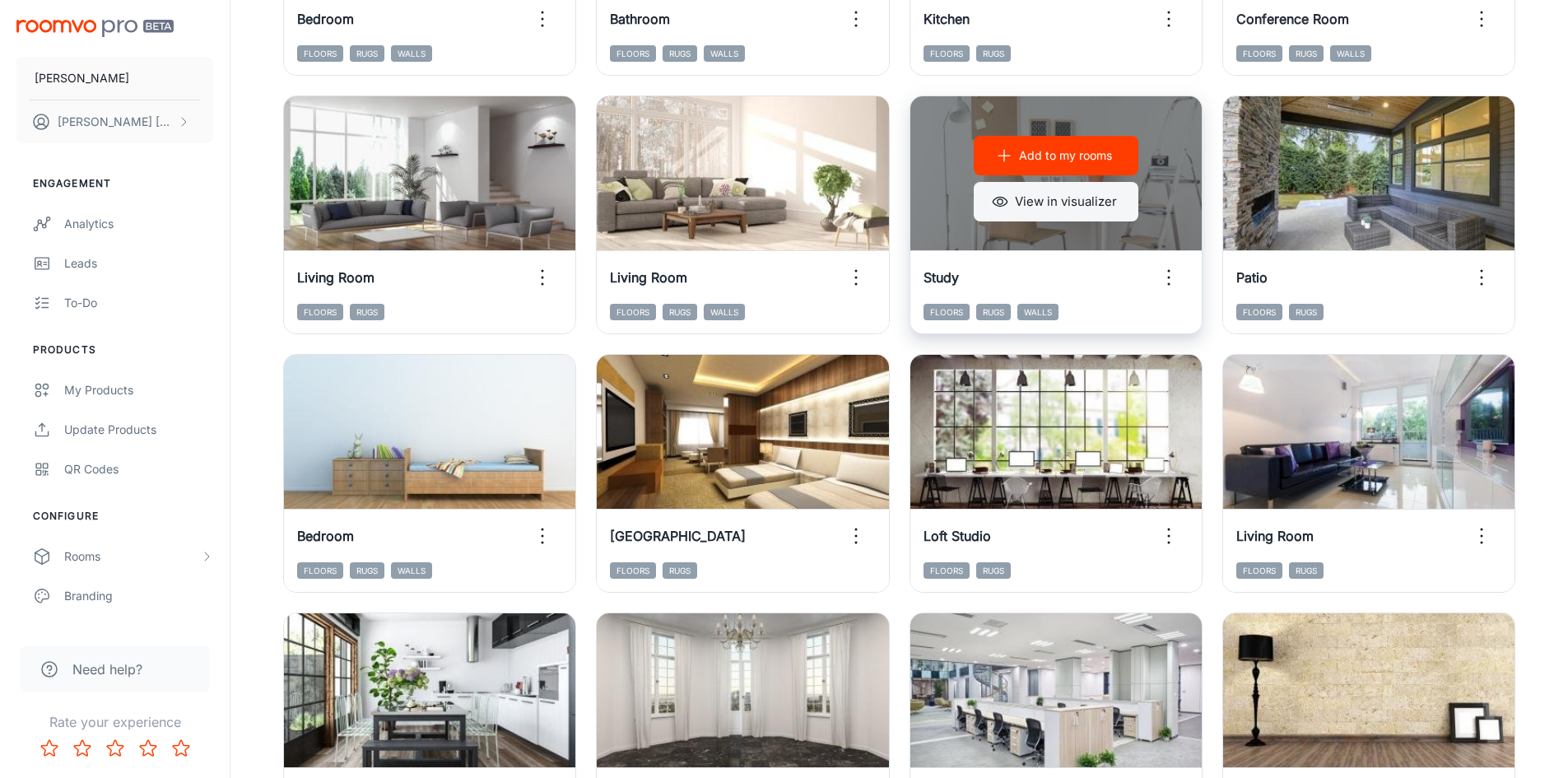
click at [1048, 207] on button "View in visualizer" at bounding box center [1056, 202] width 165 height 40
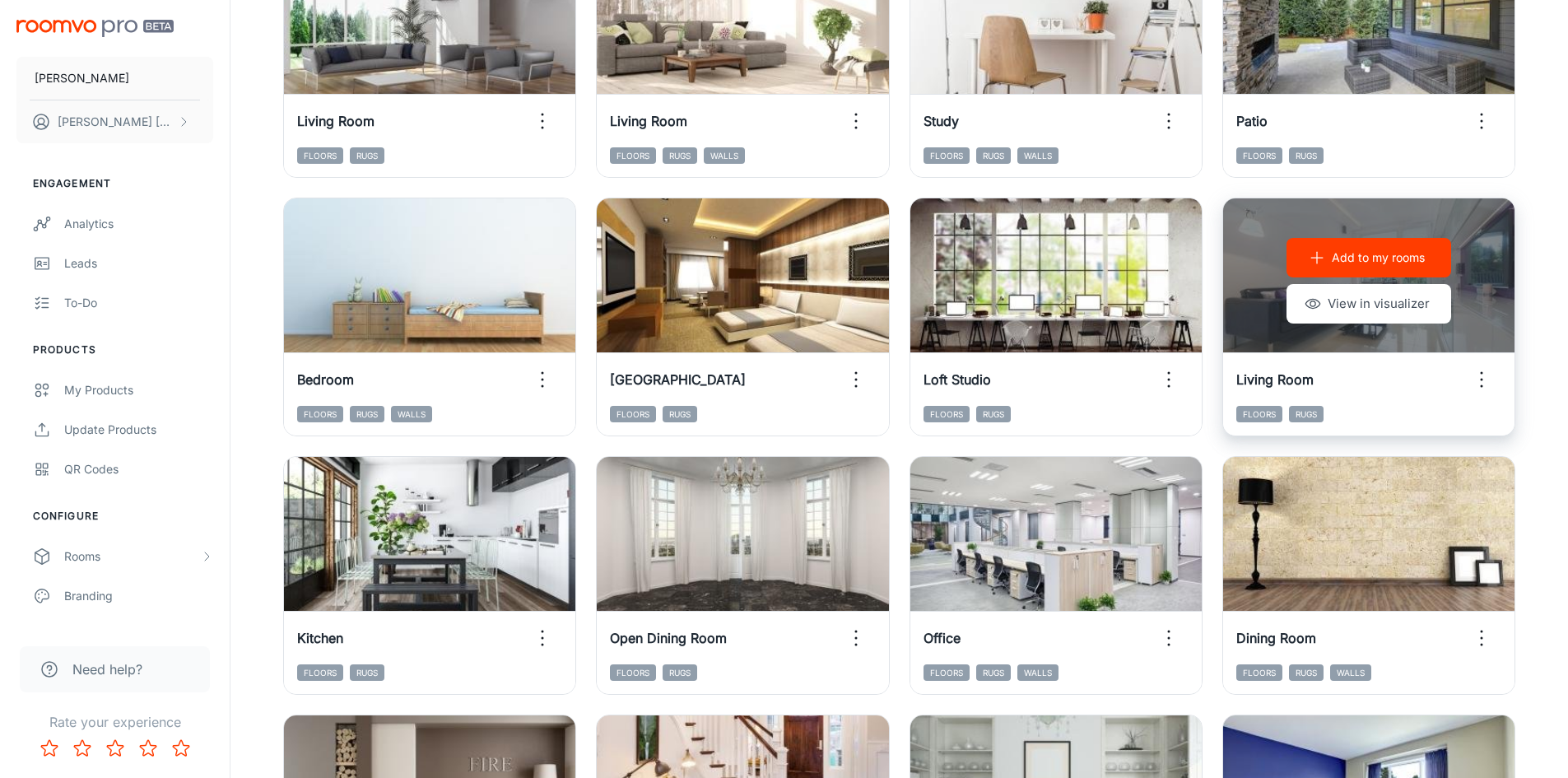
scroll to position [672, 0]
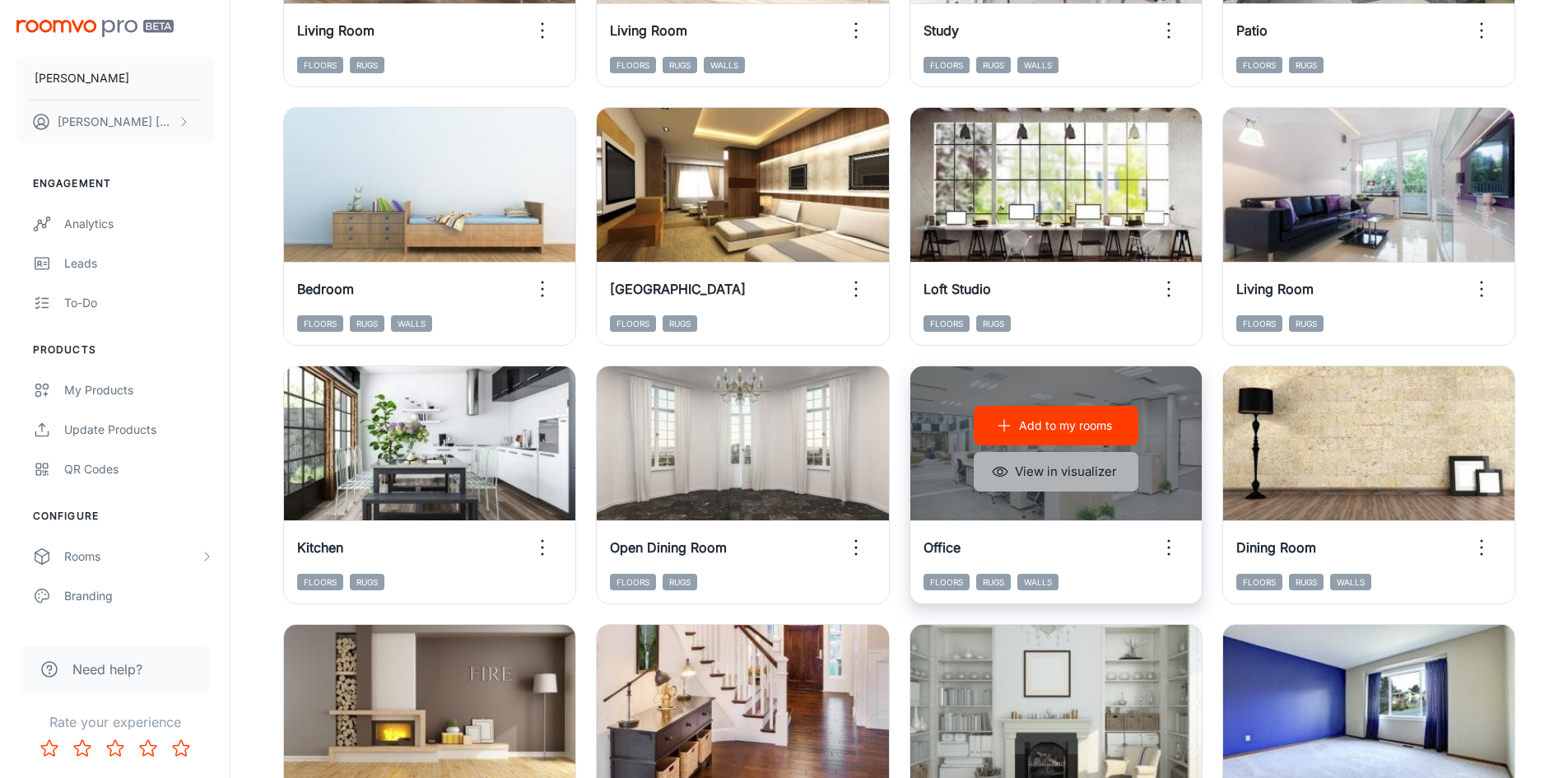
click at [1103, 486] on button "View in visualizer" at bounding box center [1056, 471] width 165 height 40
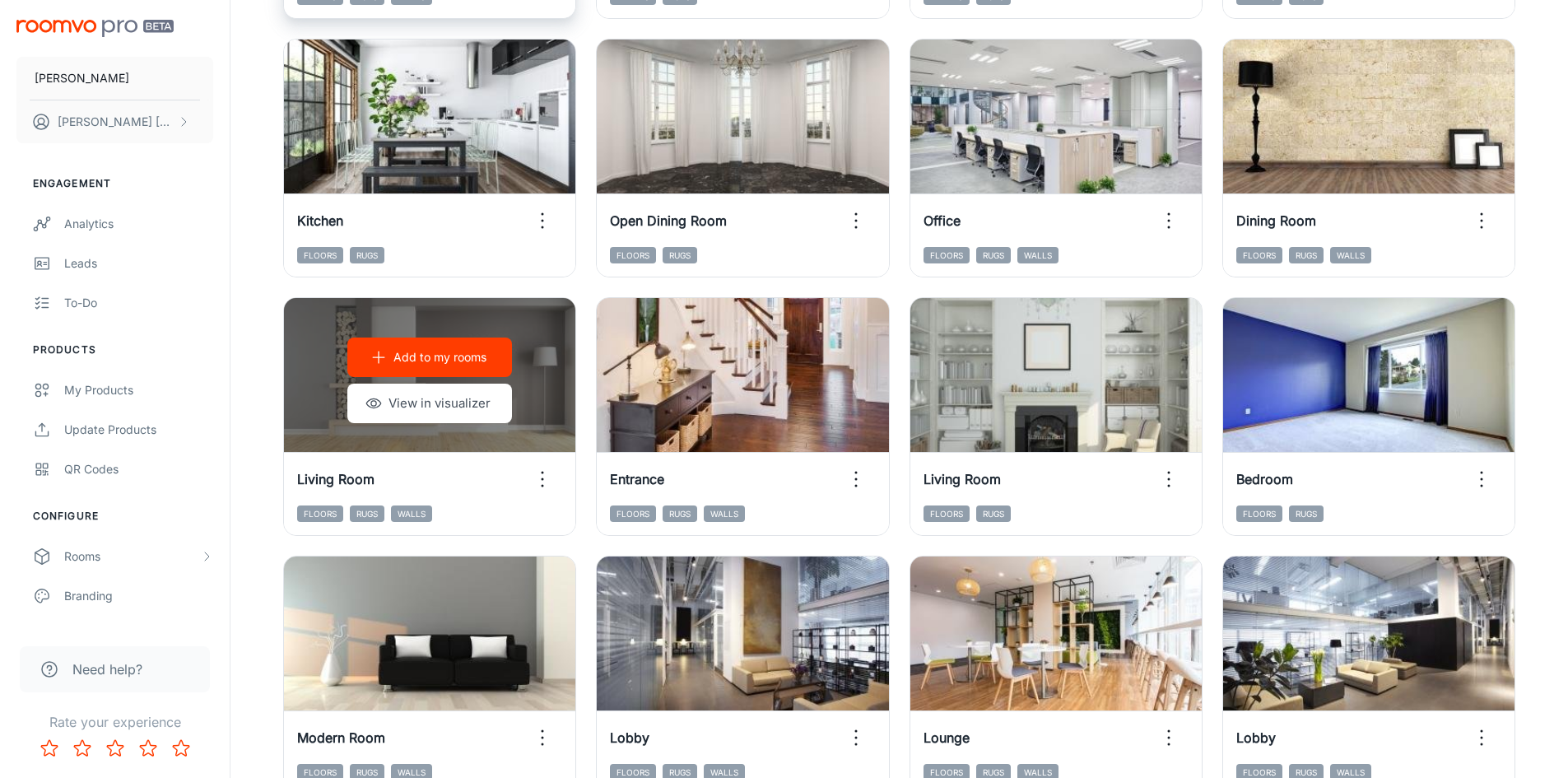
scroll to position [1165, 0]
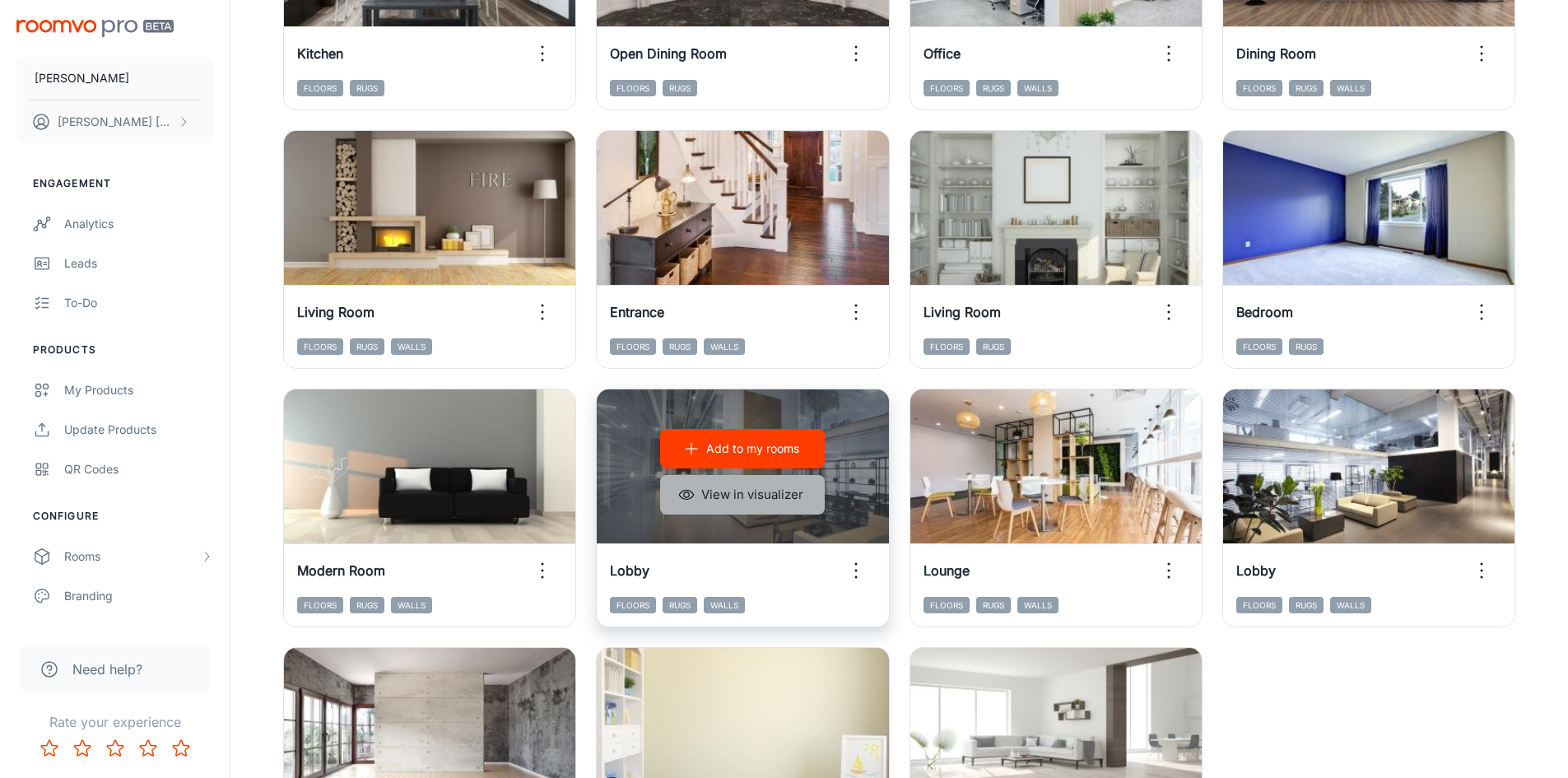
click at [784, 505] on button "View in visualizer" at bounding box center [742, 494] width 165 height 40
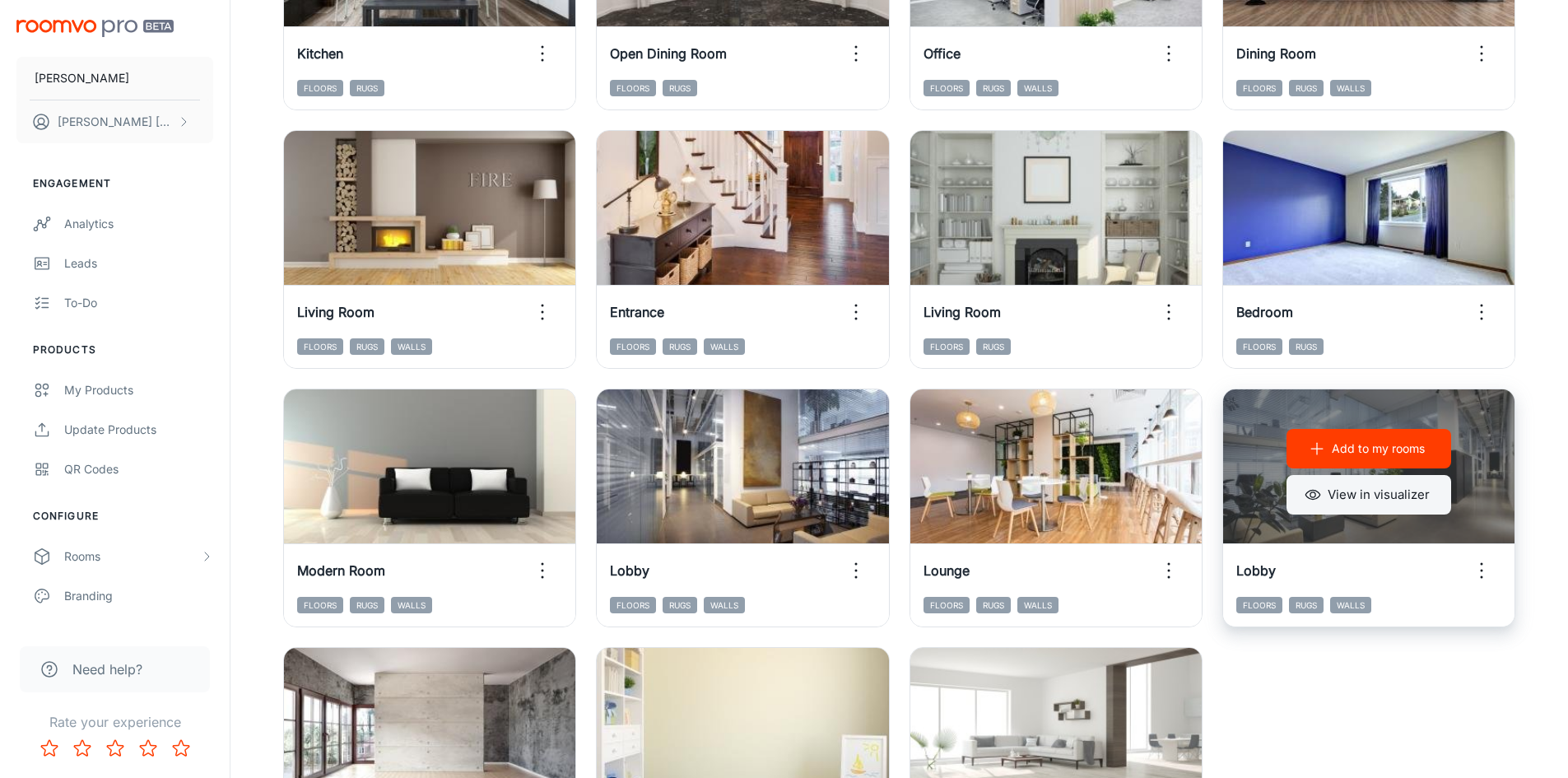
click at [1386, 492] on button "View in visualizer" at bounding box center [1369, 494] width 165 height 40
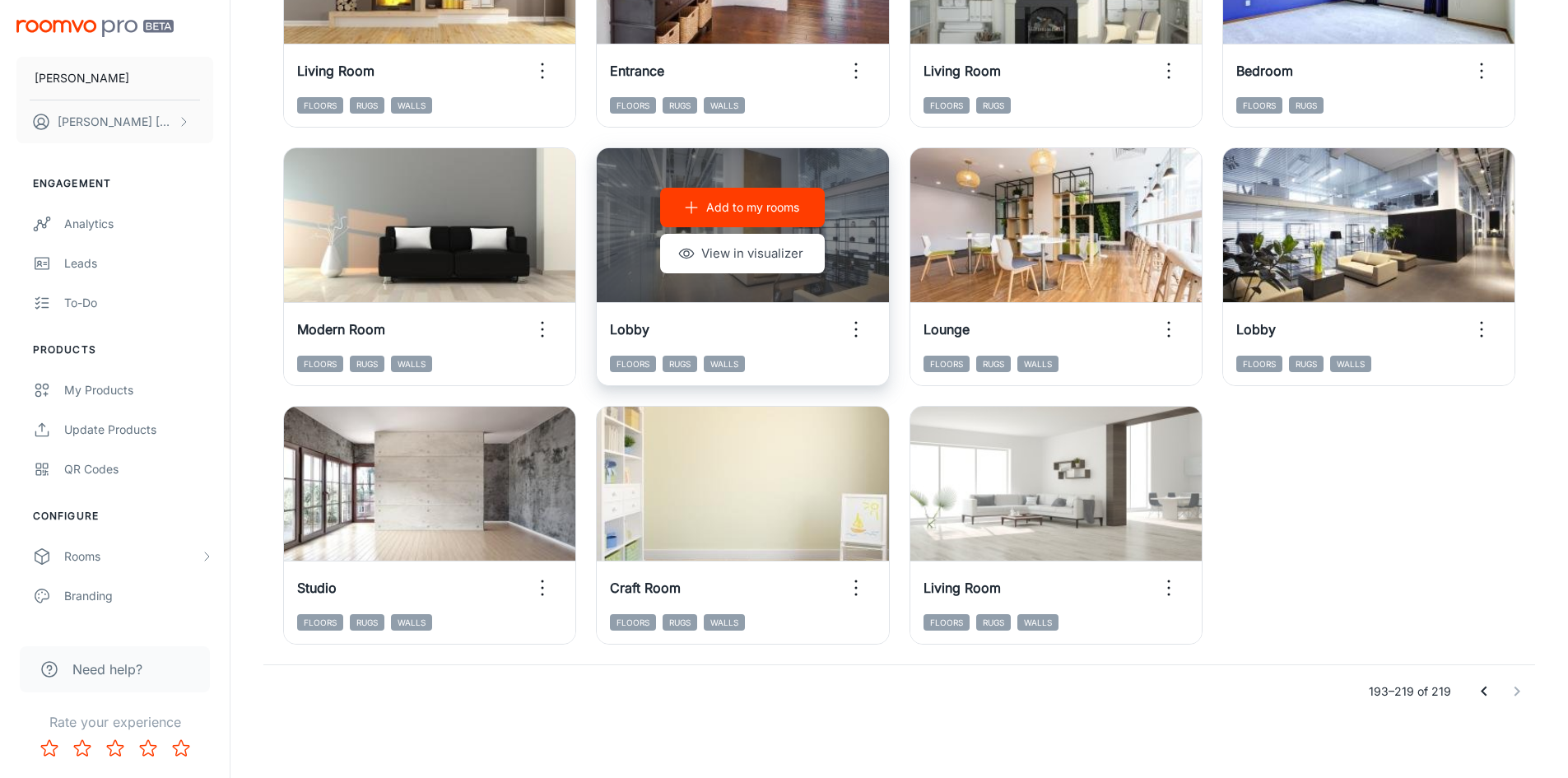
scroll to position [1413, 0]
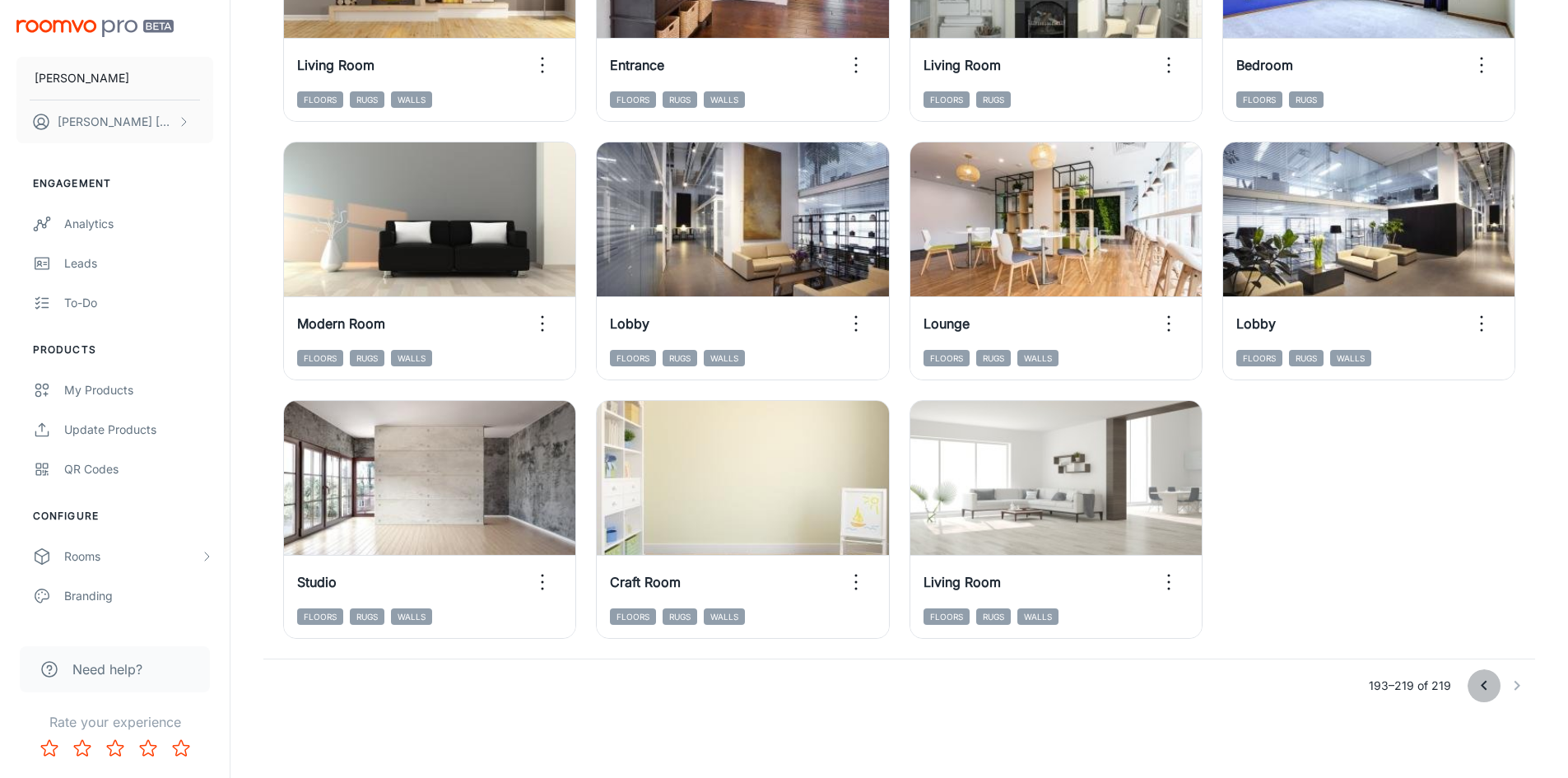
click at [1488, 684] on icon "Go to previous page" at bounding box center [1484, 685] width 20 height 19
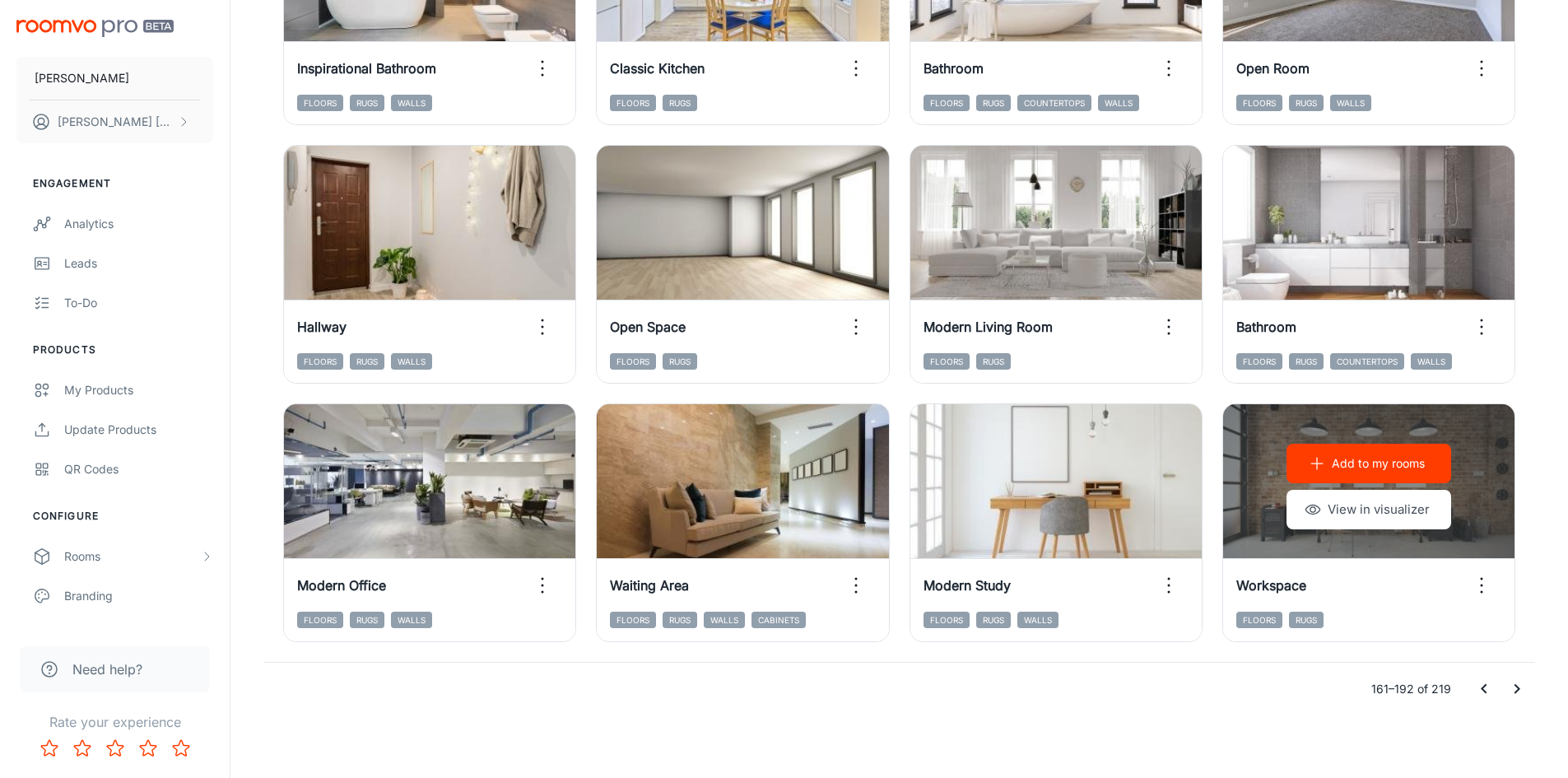
scroll to position [1671, 0]
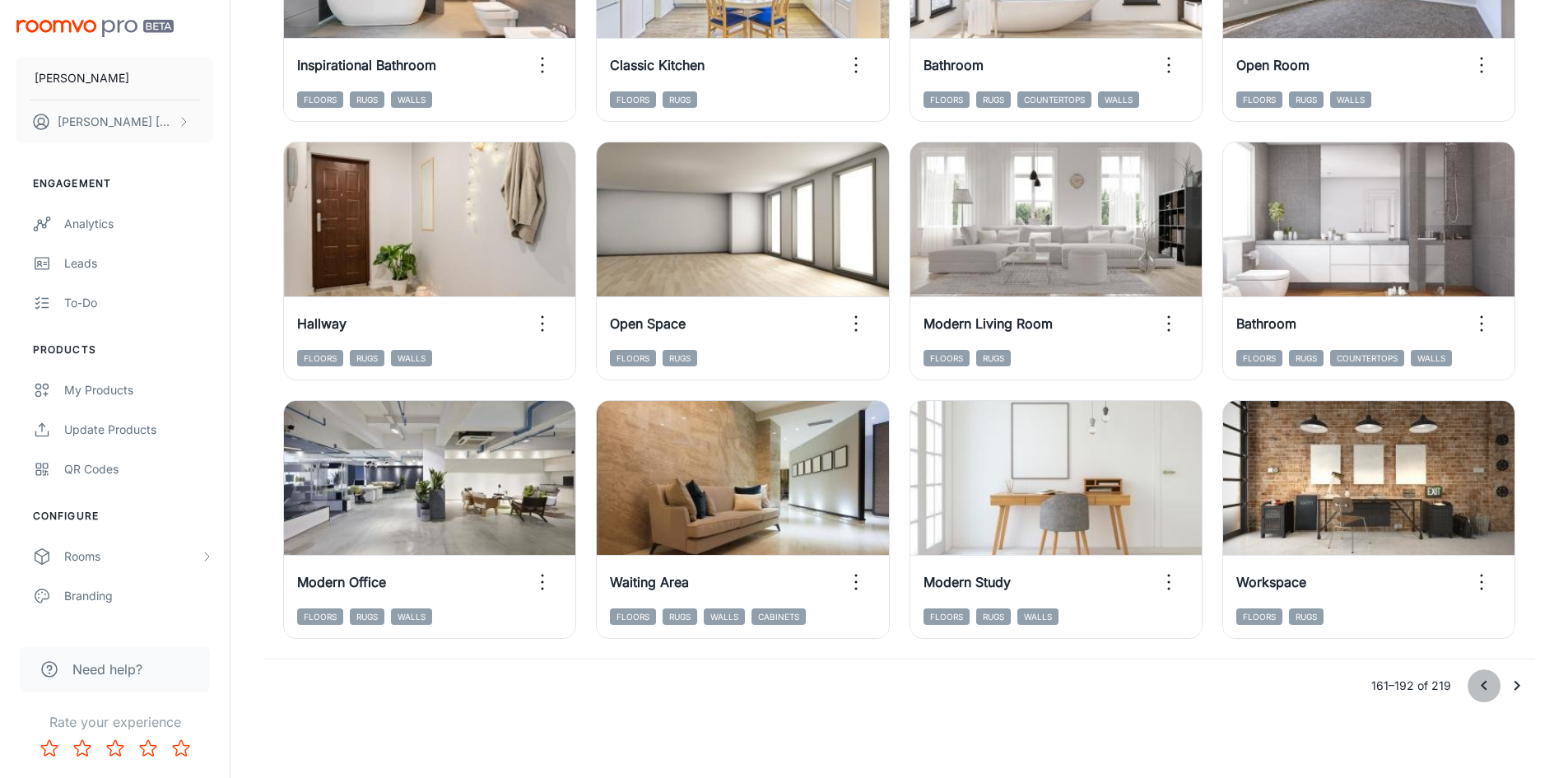
click at [1475, 681] on icon "Go to previous page" at bounding box center [1484, 685] width 20 height 19
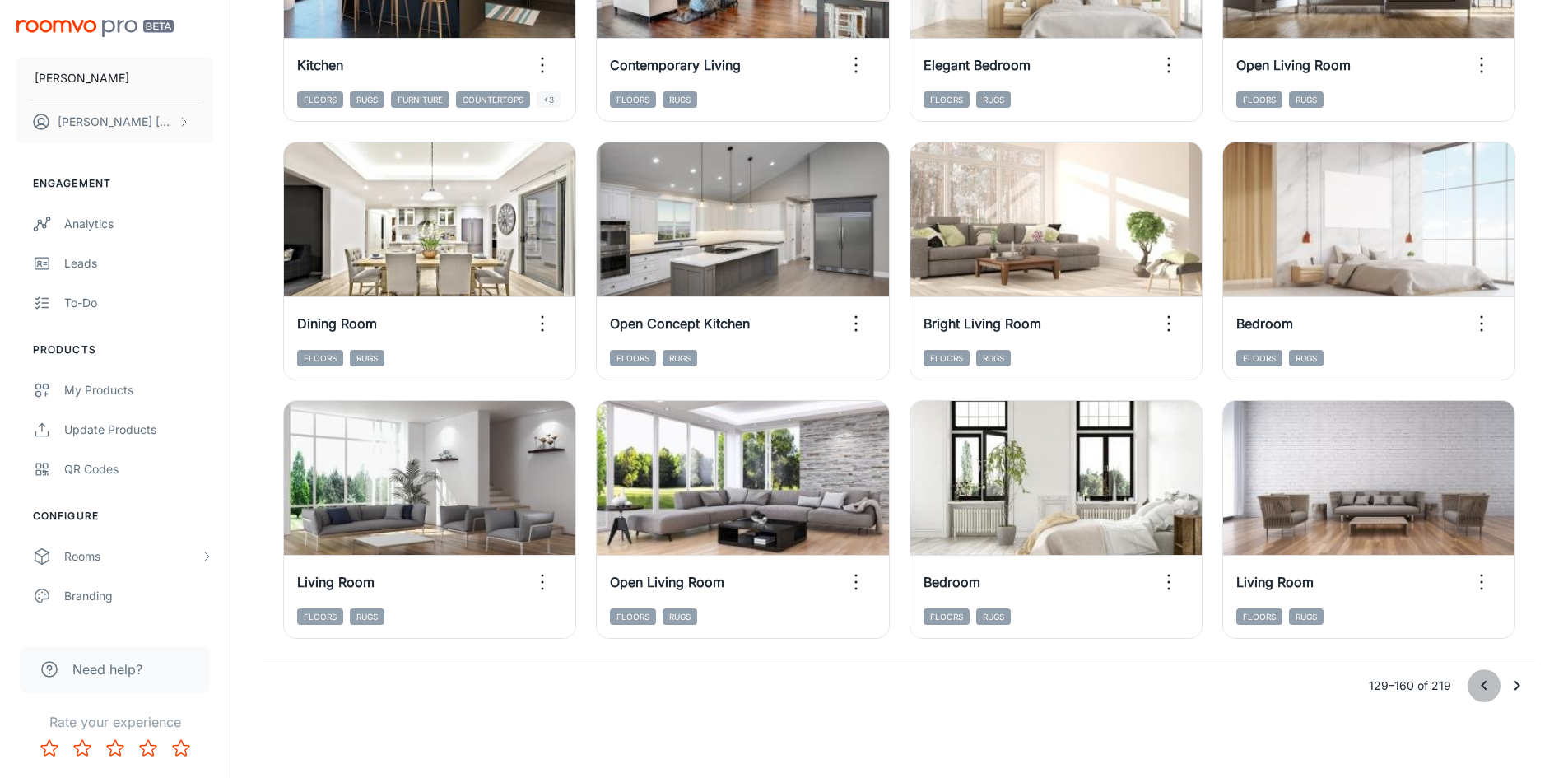
click at [1478, 689] on icon "Go to previous page" at bounding box center [1484, 685] width 20 height 19
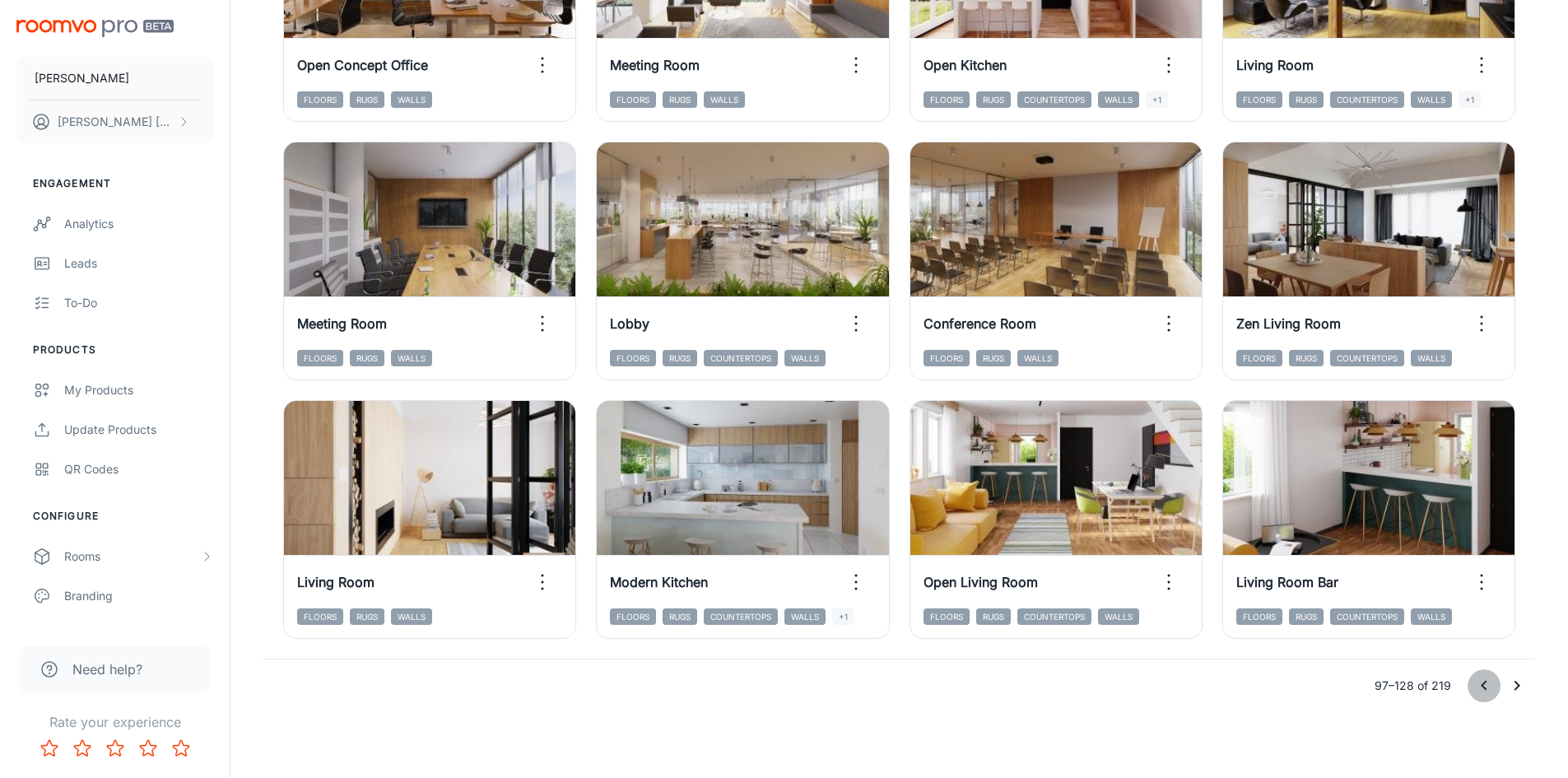
click at [1483, 694] on icon "Go to previous page" at bounding box center [1484, 685] width 20 height 19
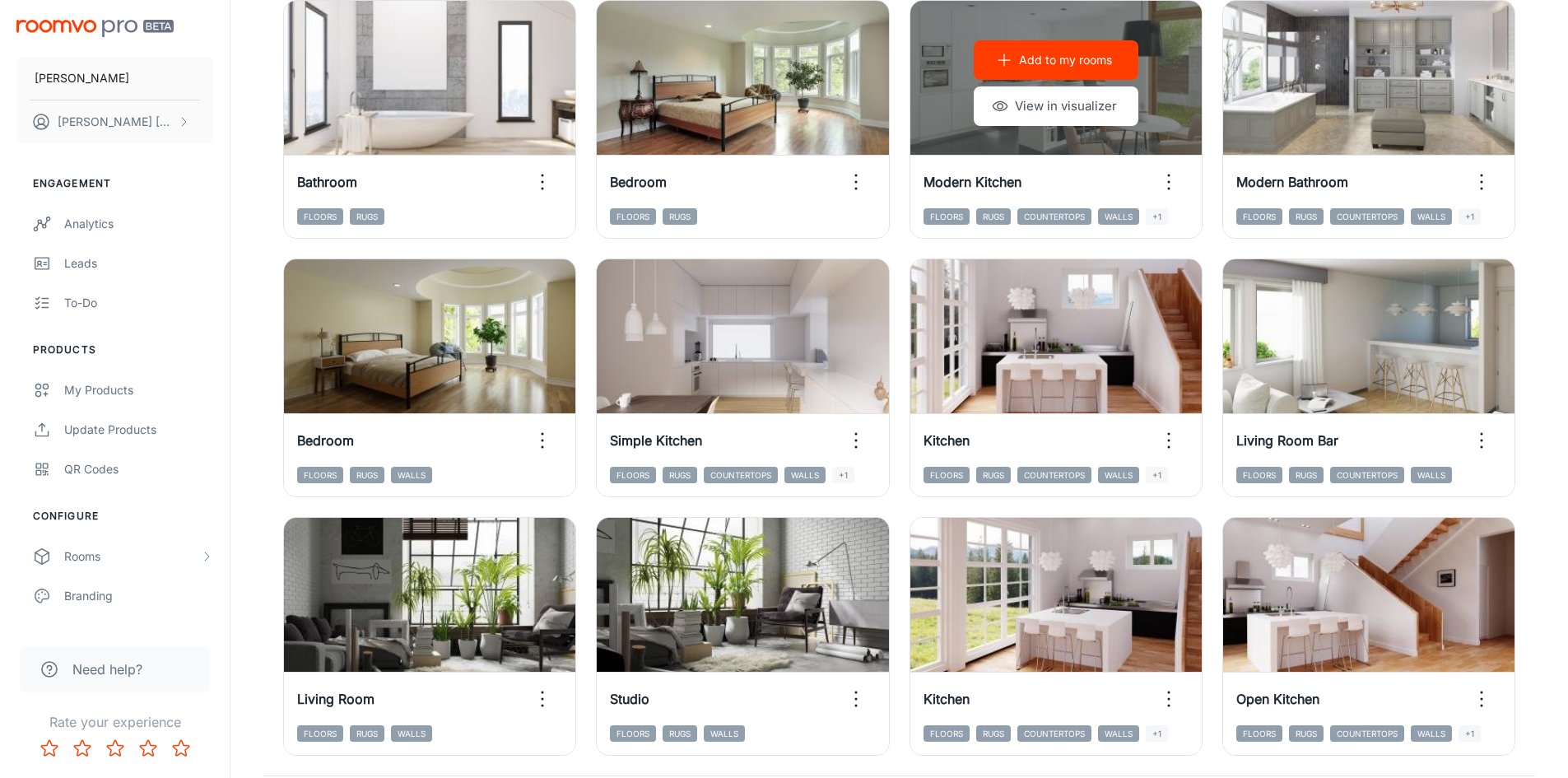
scroll to position [1564, 0]
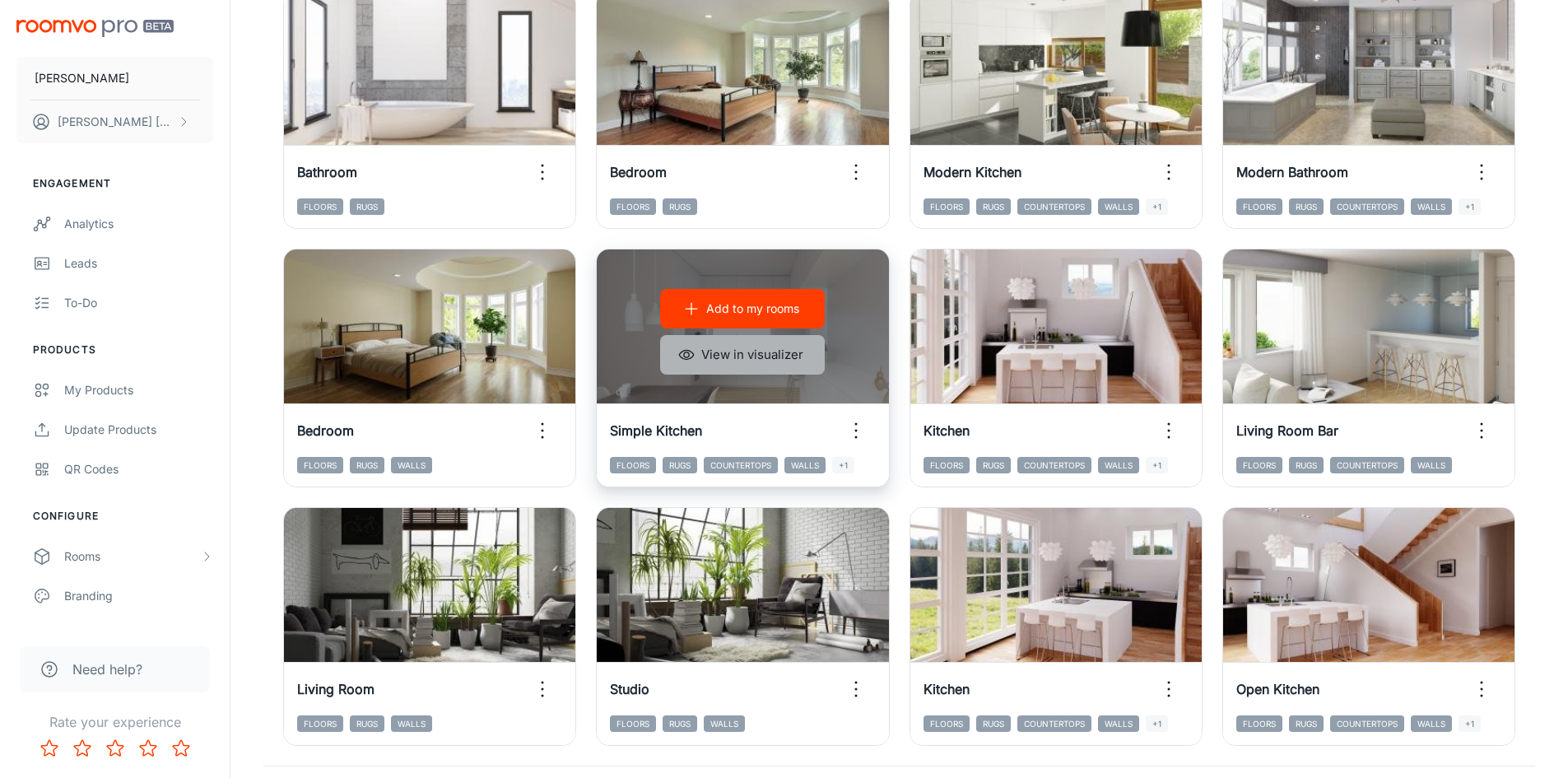
click at [790, 351] on button "View in visualizer" at bounding box center [742, 355] width 165 height 40
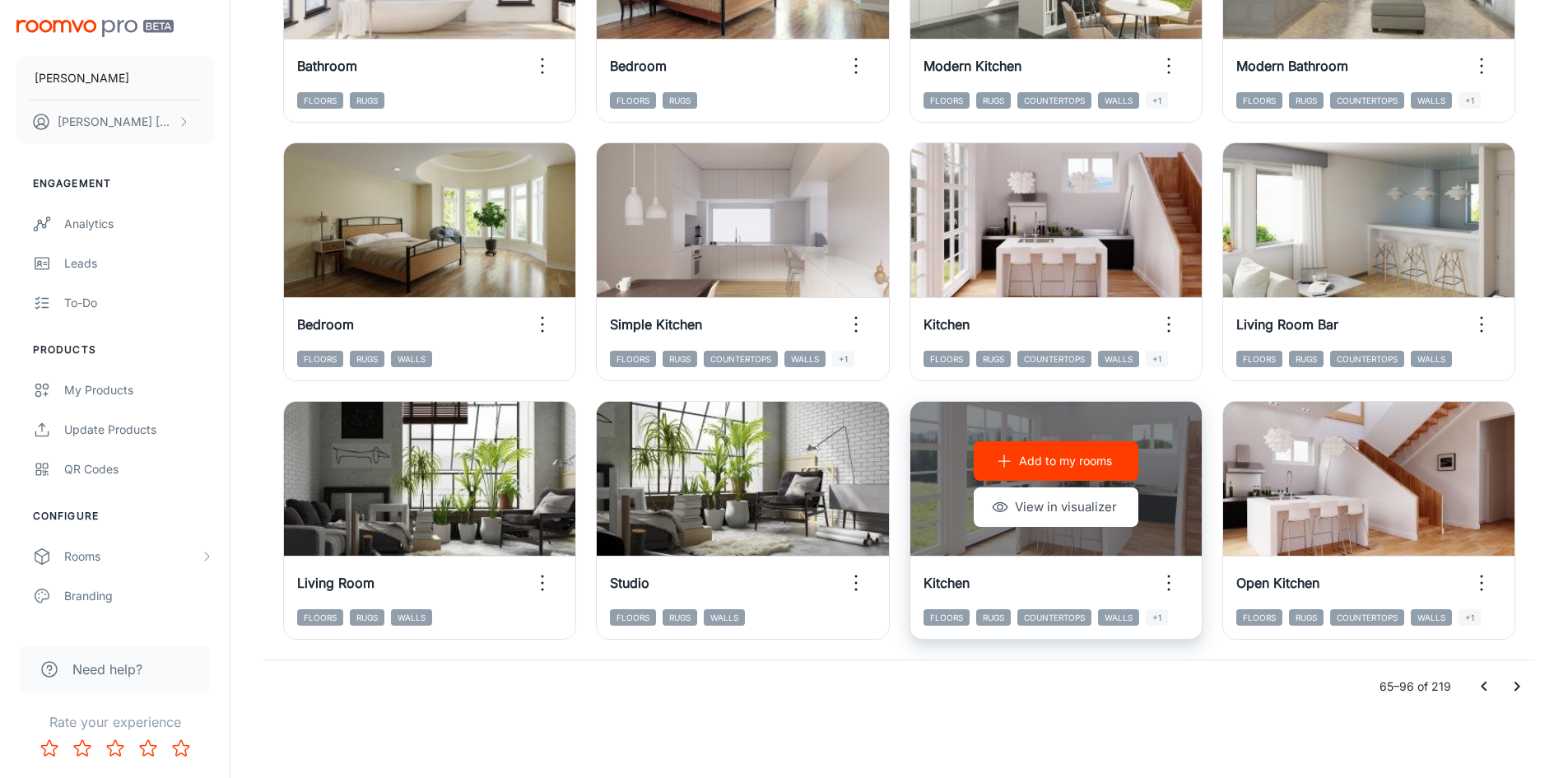
scroll to position [1671, 0]
click at [1089, 509] on button "View in visualizer" at bounding box center [1056, 506] width 165 height 40
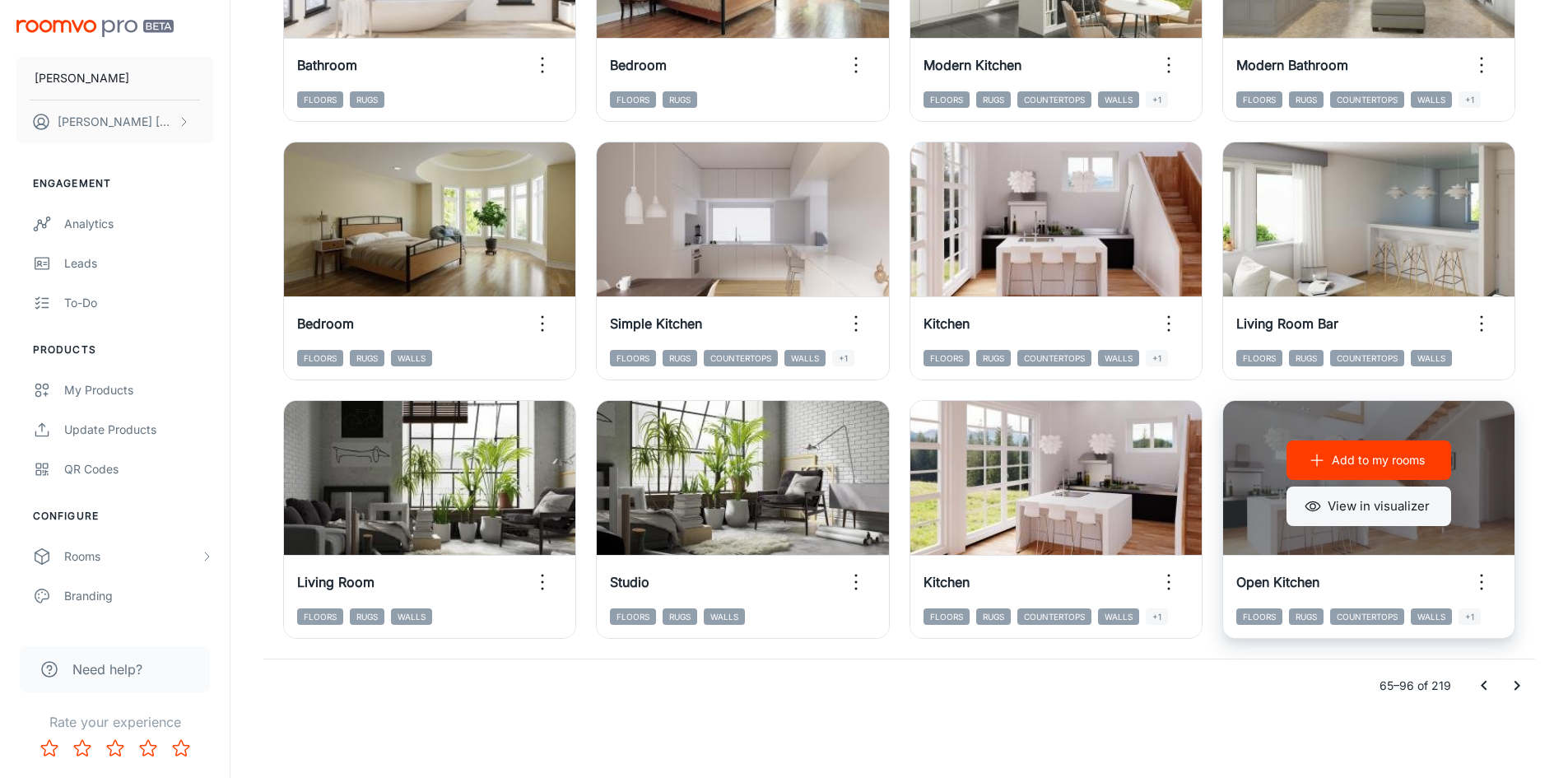
click at [1385, 510] on button "View in visualizer" at bounding box center [1369, 506] width 165 height 40
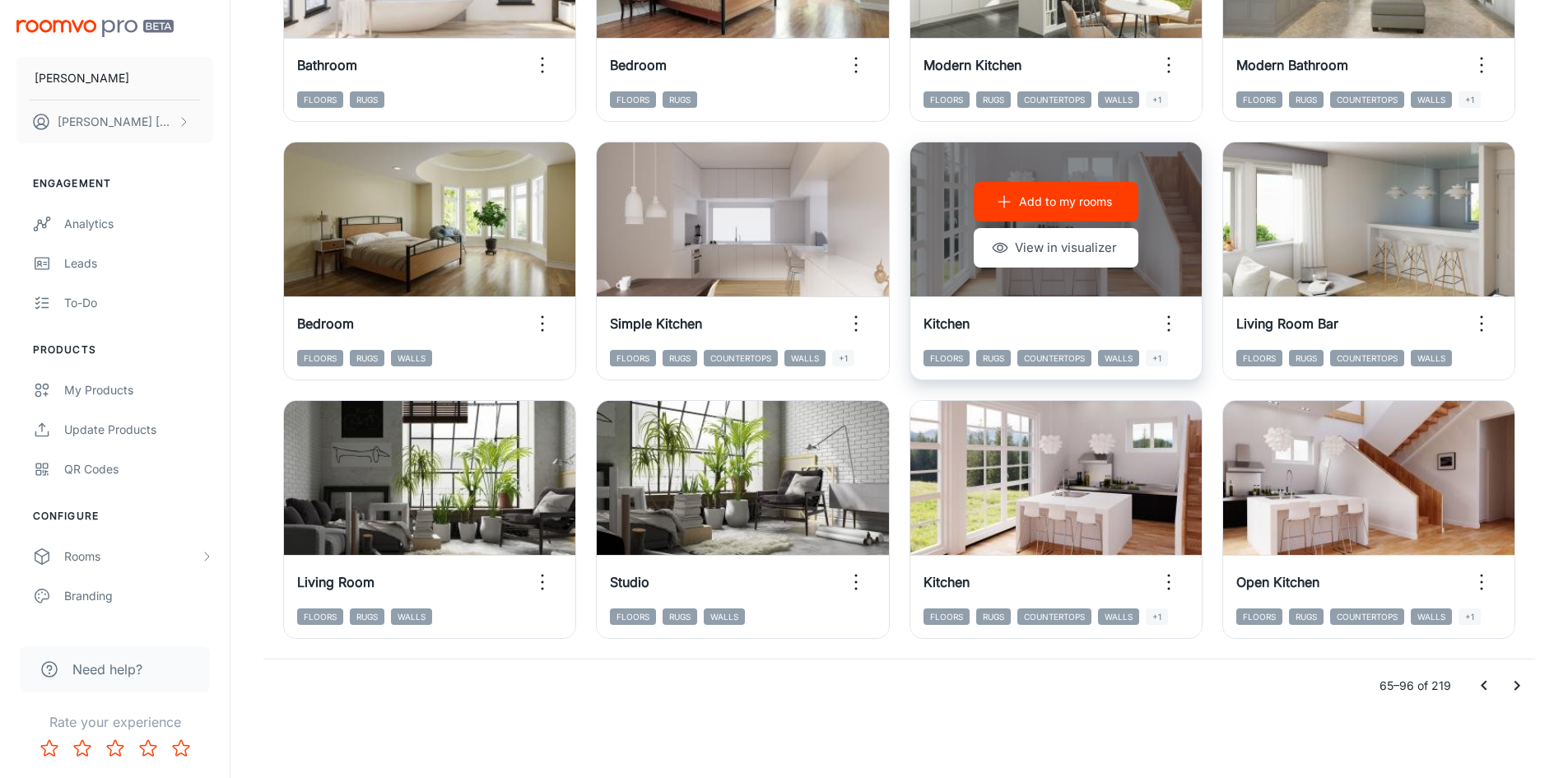
scroll to position [1342, 0]
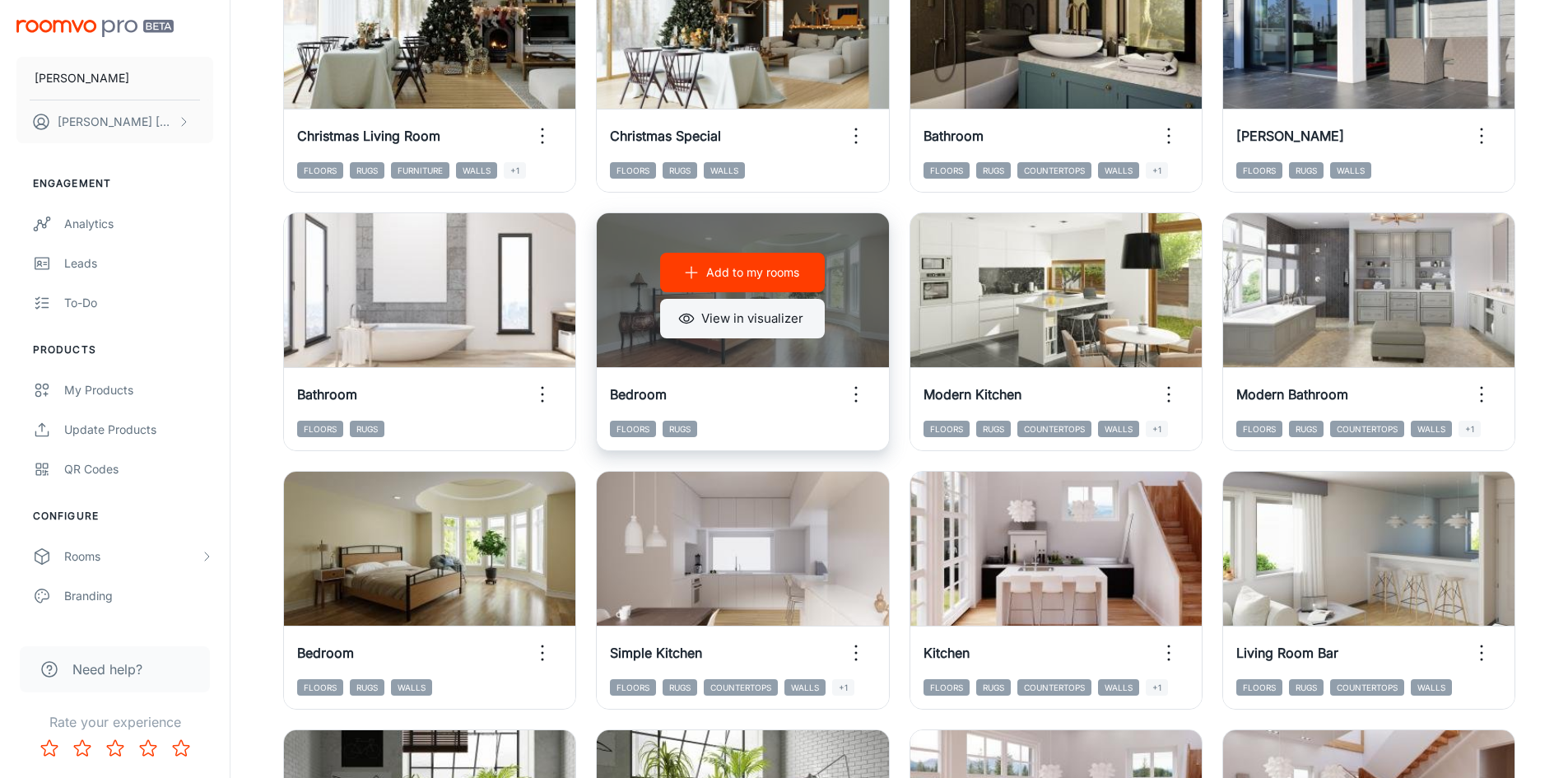
click at [709, 313] on button "View in visualizer" at bounding box center [742, 318] width 165 height 40
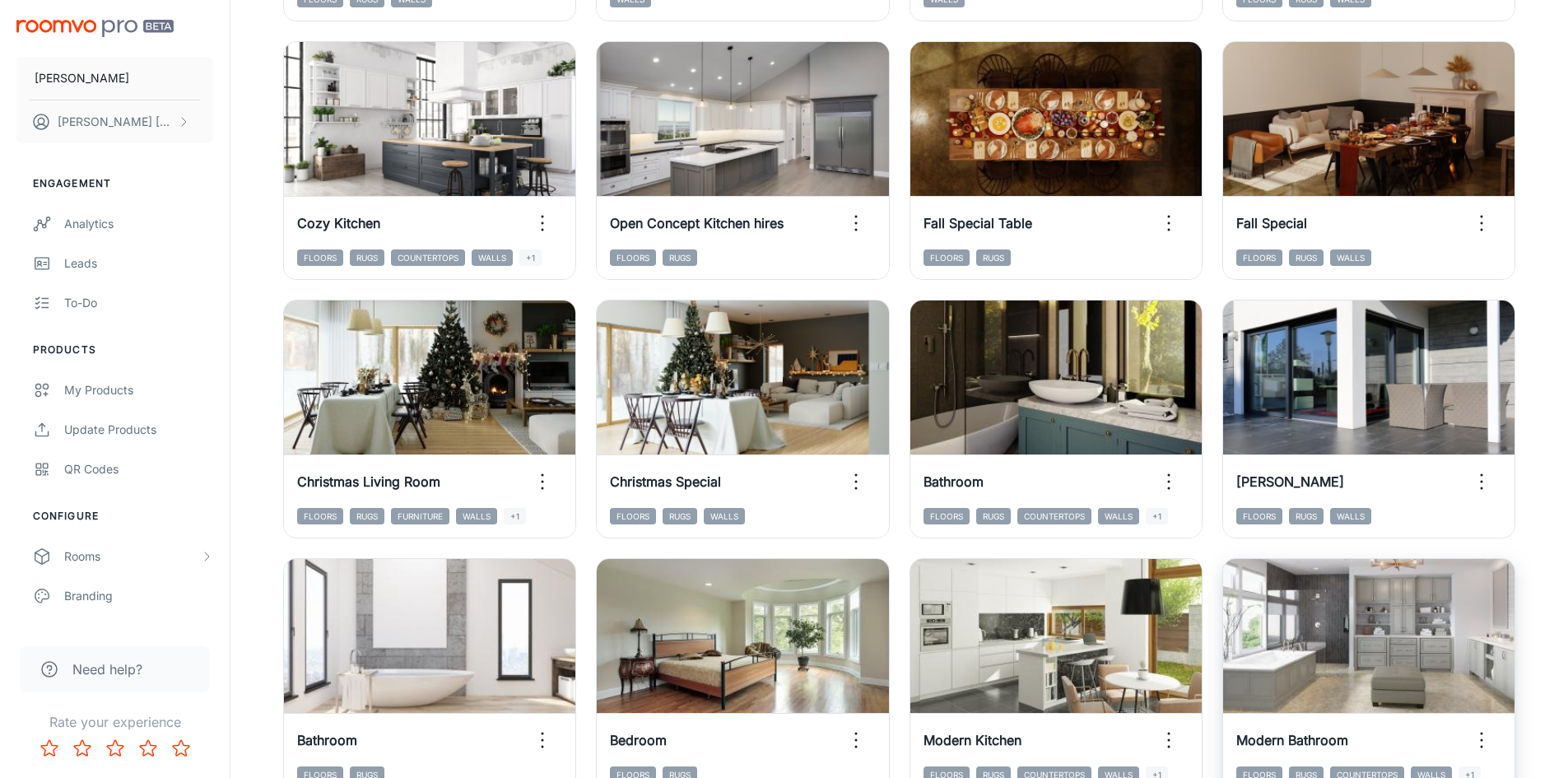
scroll to position [765, 0]
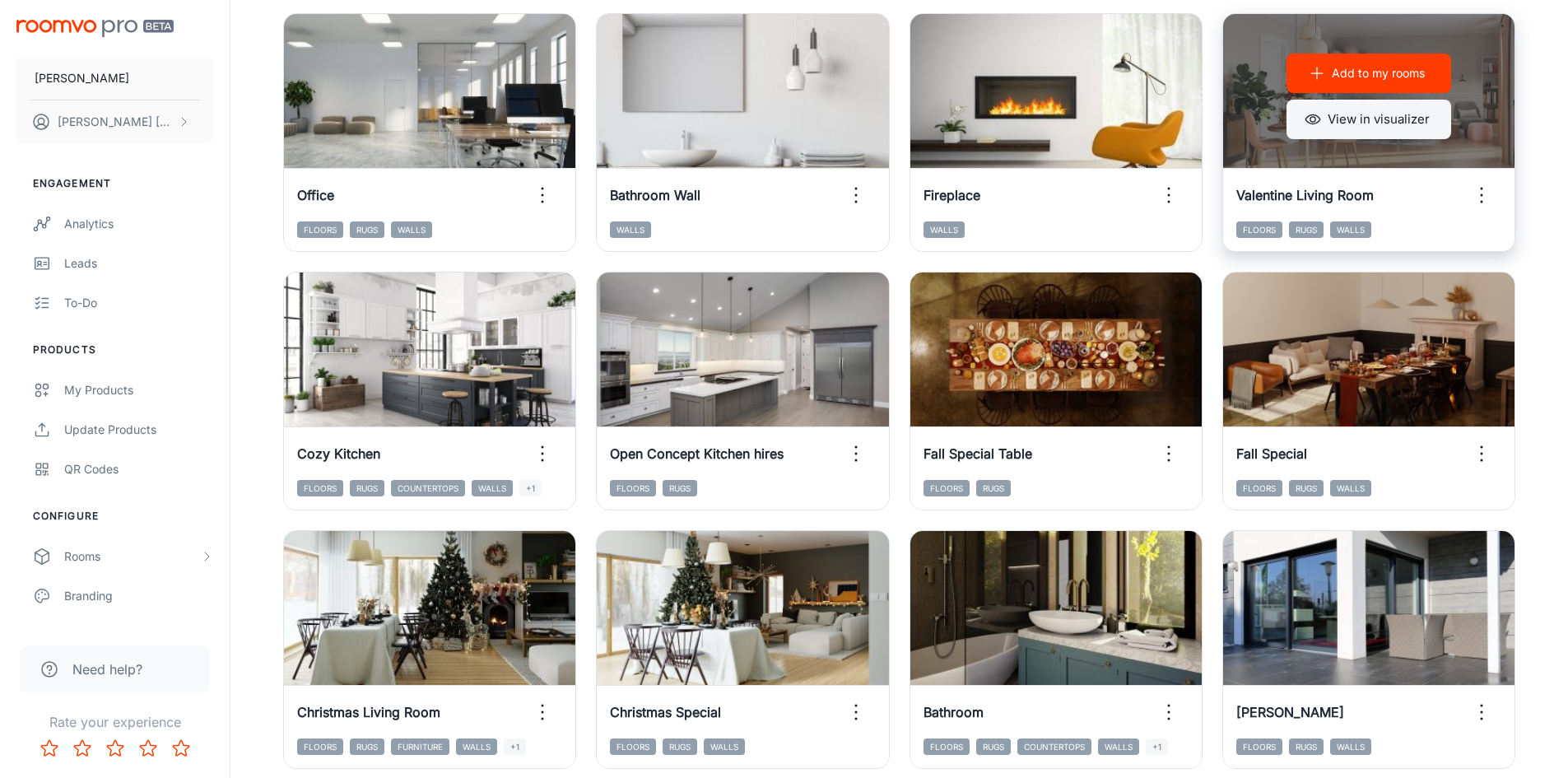
click at [1386, 114] on button "View in visualizer" at bounding box center [1369, 119] width 165 height 40
